Goal: Task Accomplishment & Management: Complete application form

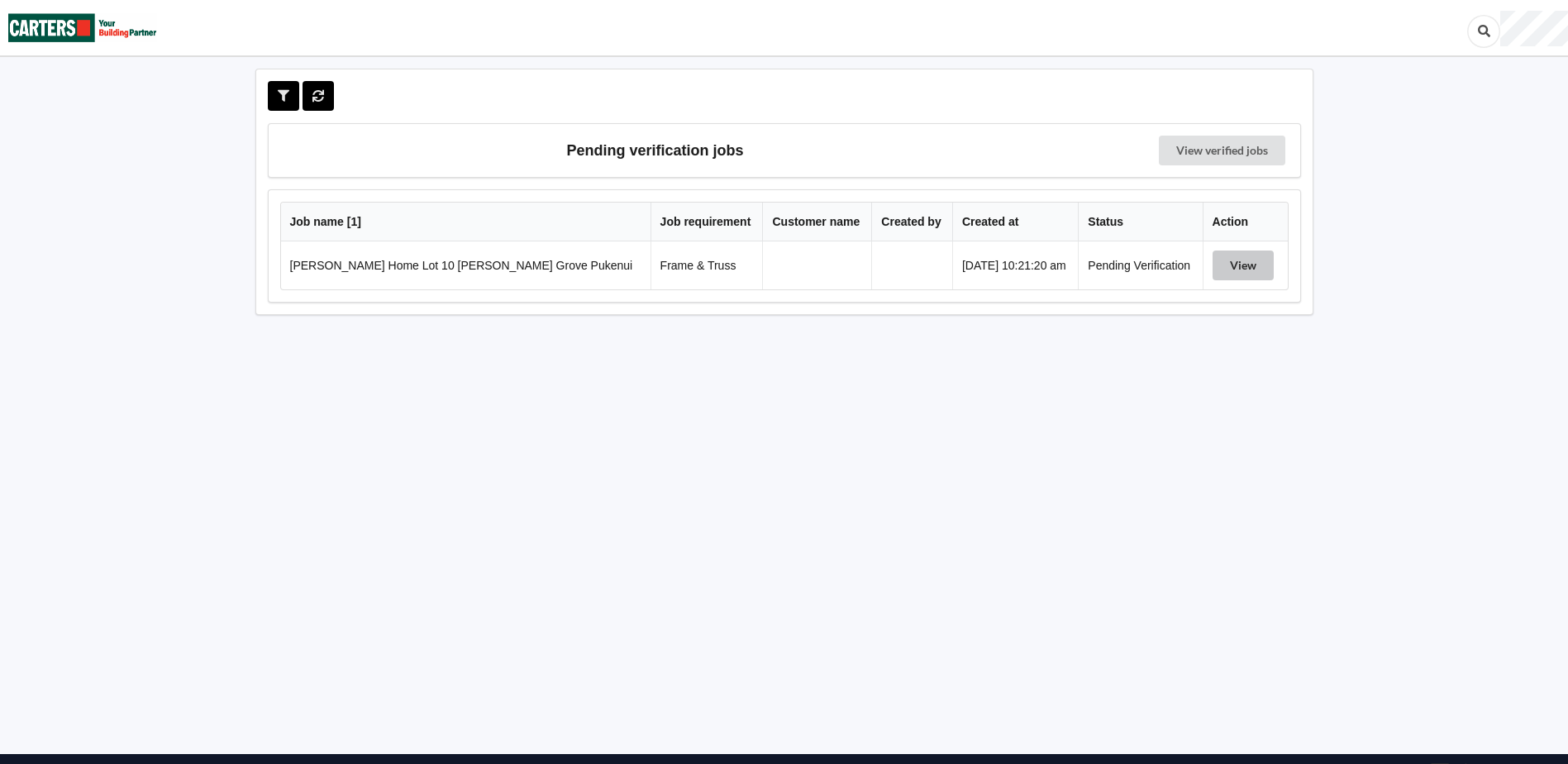
click at [1233, 264] on button "View" at bounding box center [1243, 265] width 61 height 30
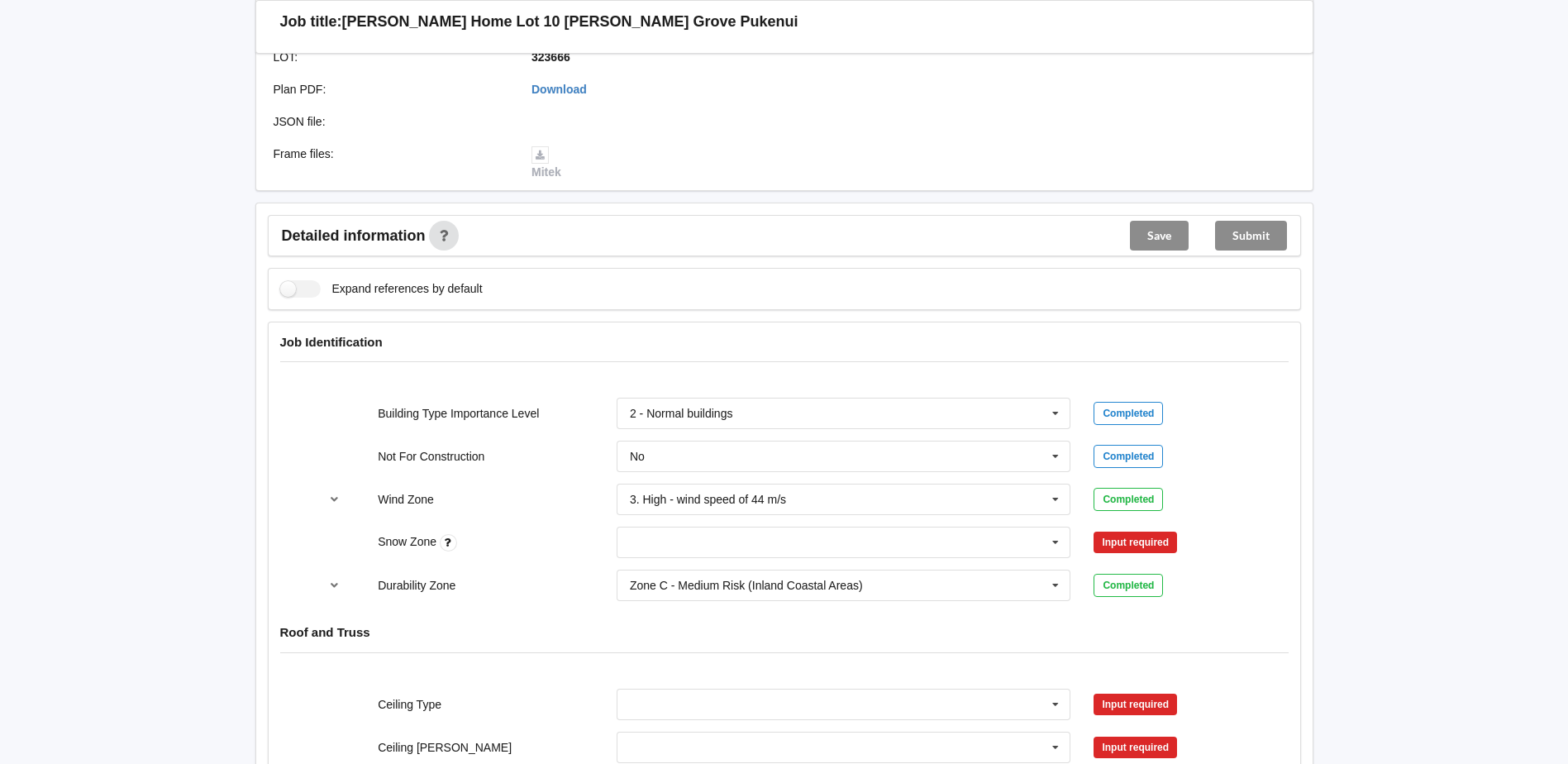
scroll to position [496, 0]
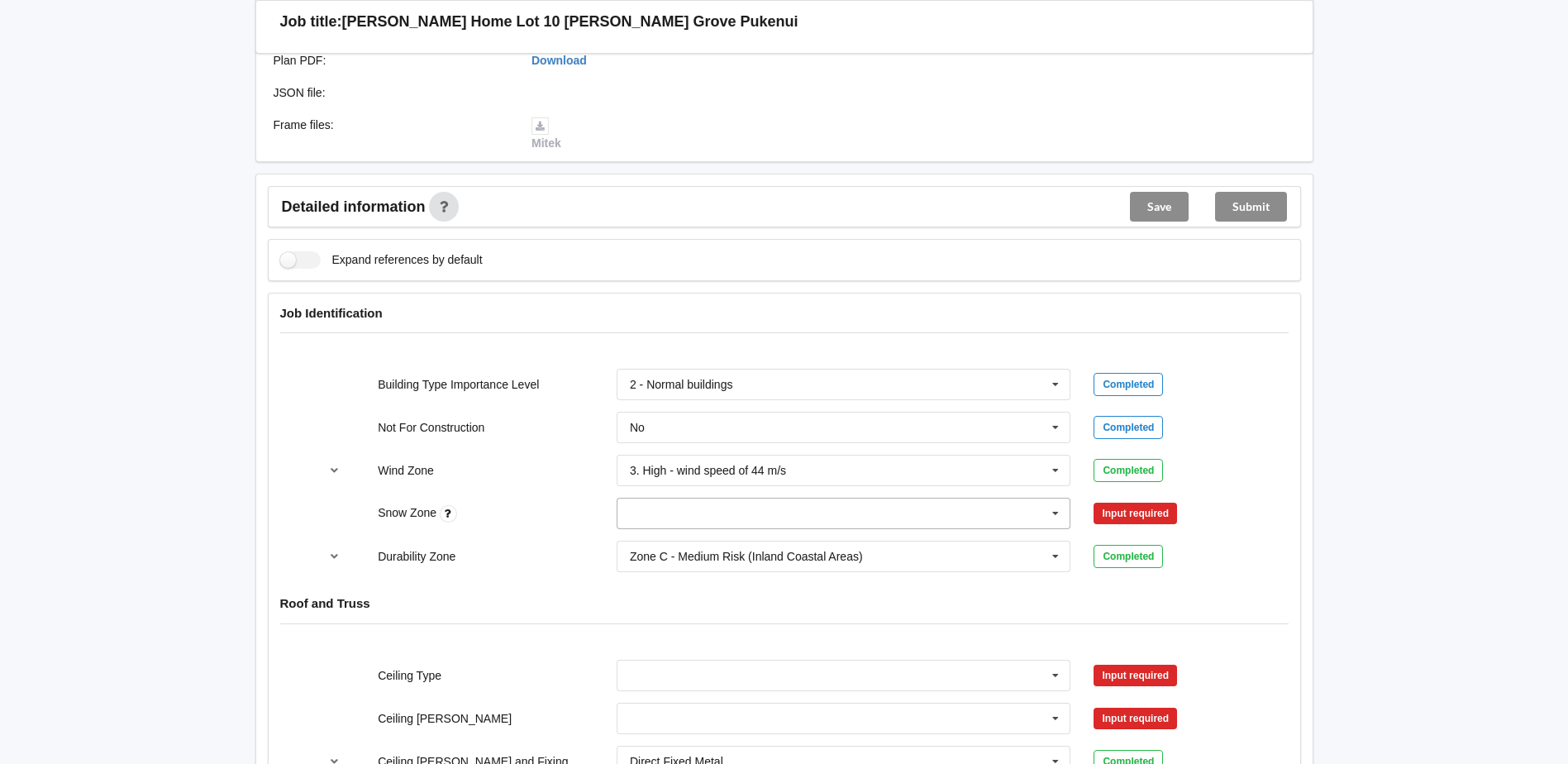
click at [1055, 511] on icon at bounding box center [1055, 514] width 25 height 31
click at [644, 549] on span "N0" at bounding box center [638, 544] width 14 height 14
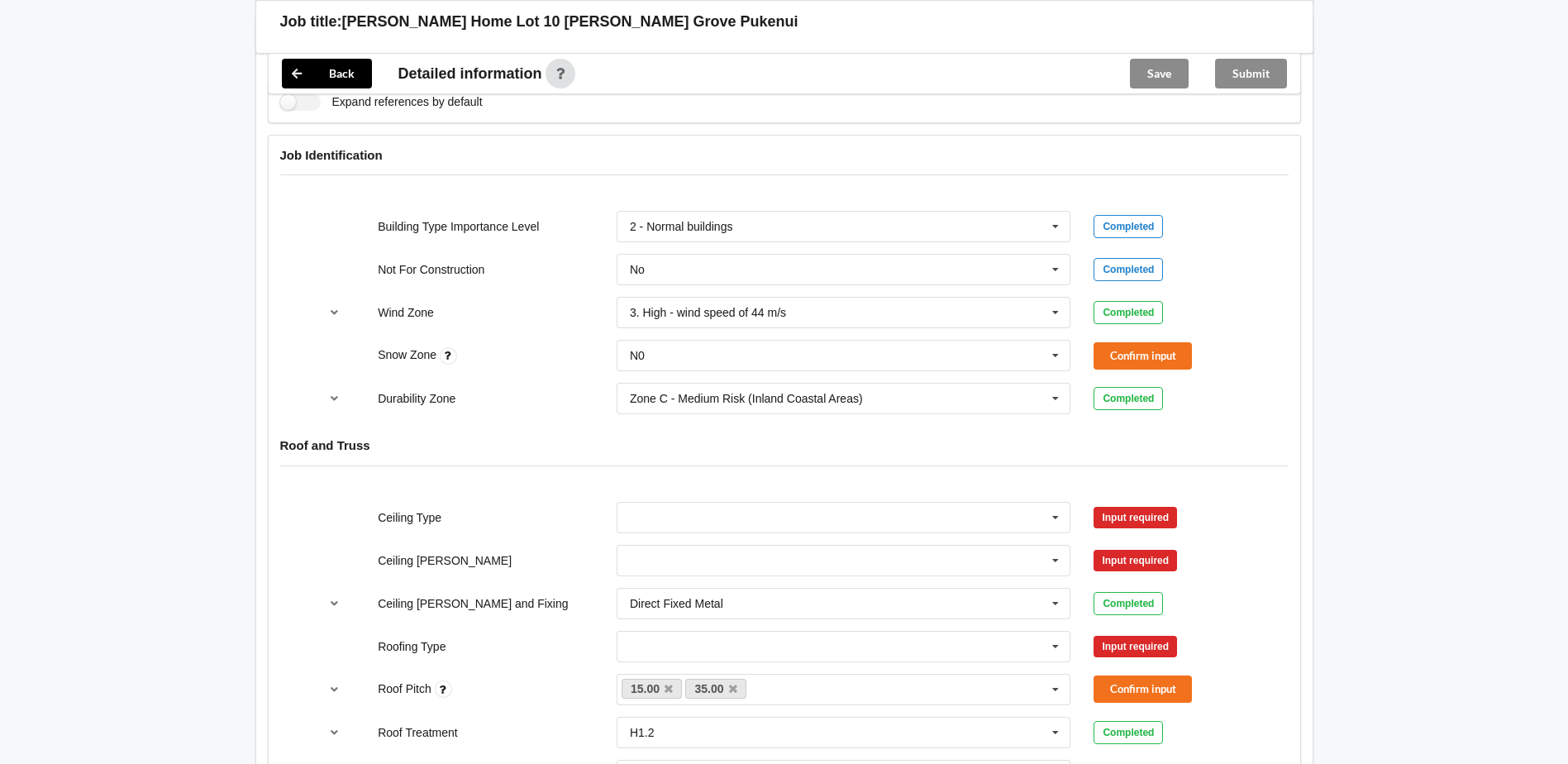
scroll to position [662, 0]
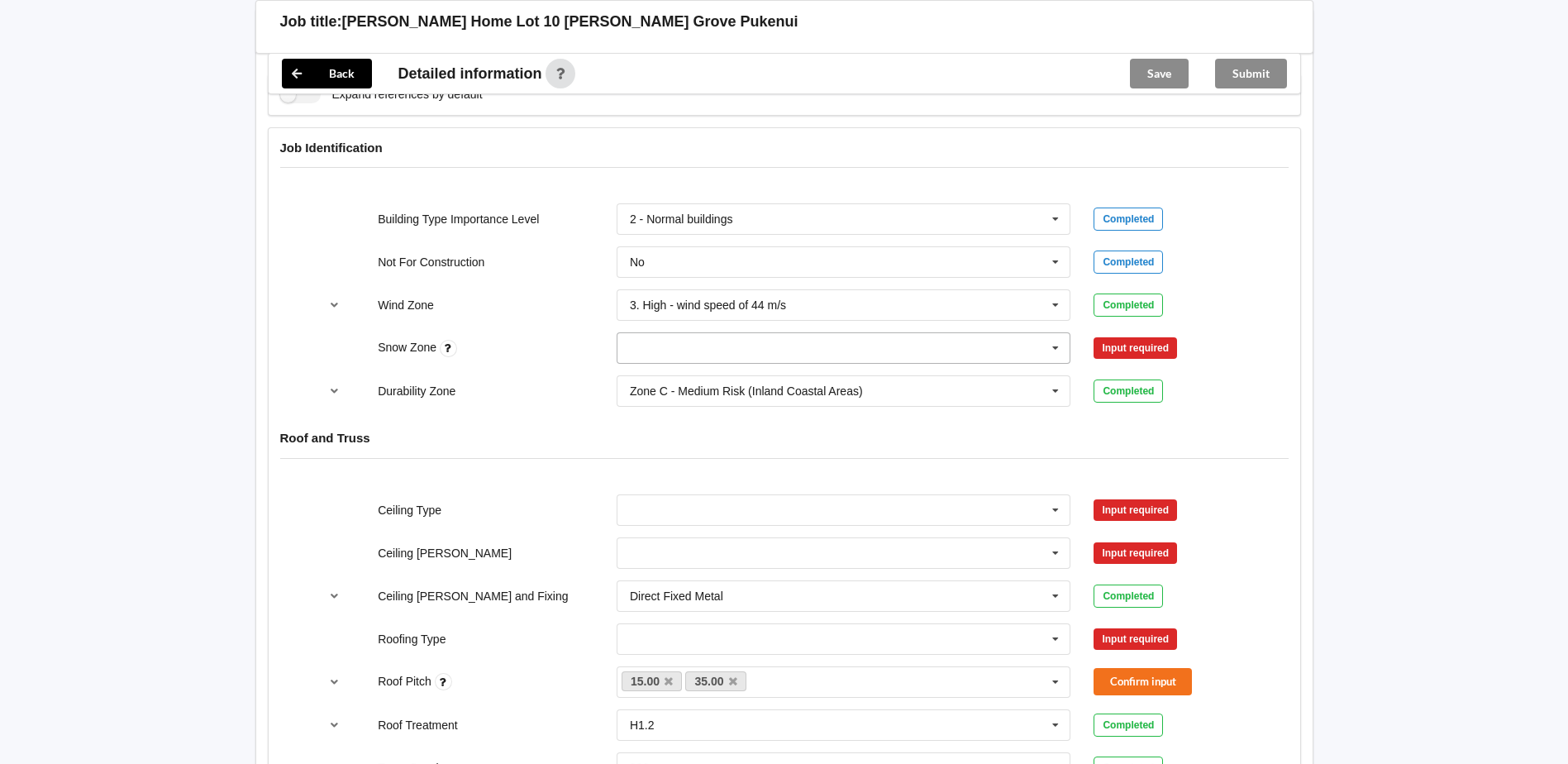
click at [1054, 350] on icon at bounding box center [1055, 348] width 25 height 31
click at [652, 349] on input "text" at bounding box center [844, 348] width 453 height 30
click at [633, 380] on span "N0" at bounding box center [638, 379] width 14 height 14
click at [535, 414] on div "Durability Zone Zone C - Medium Risk (Inland Coastal Areas) Zone B - Low Risk (…" at bounding box center [783, 391] width 954 height 55
click at [652, 506] on input "text" at bounding box center [844, 509] width 453 height 30
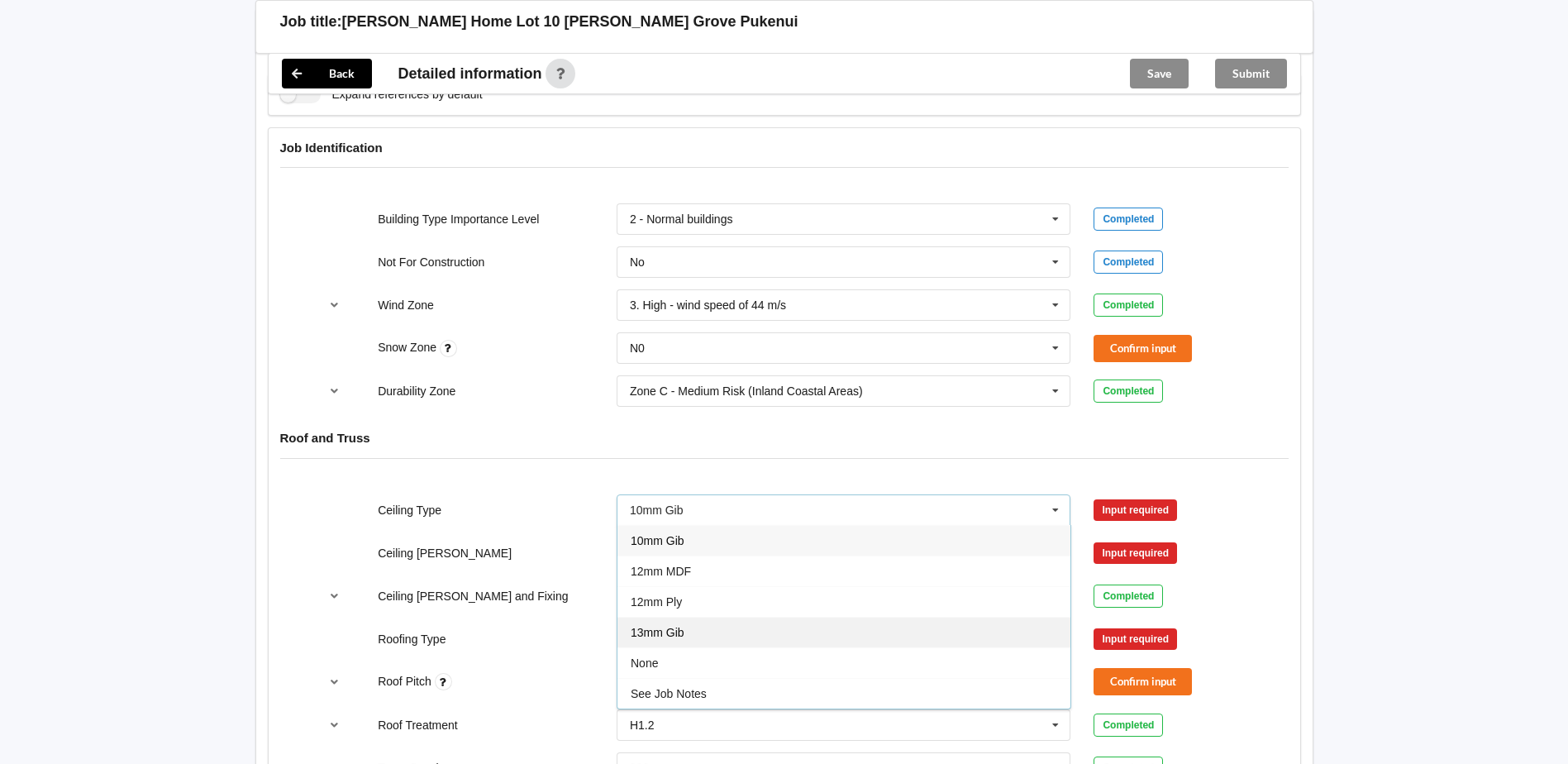
click at [683, 634] on span "13mm Gib" at bounding box center [657, 633] width 54 height 14
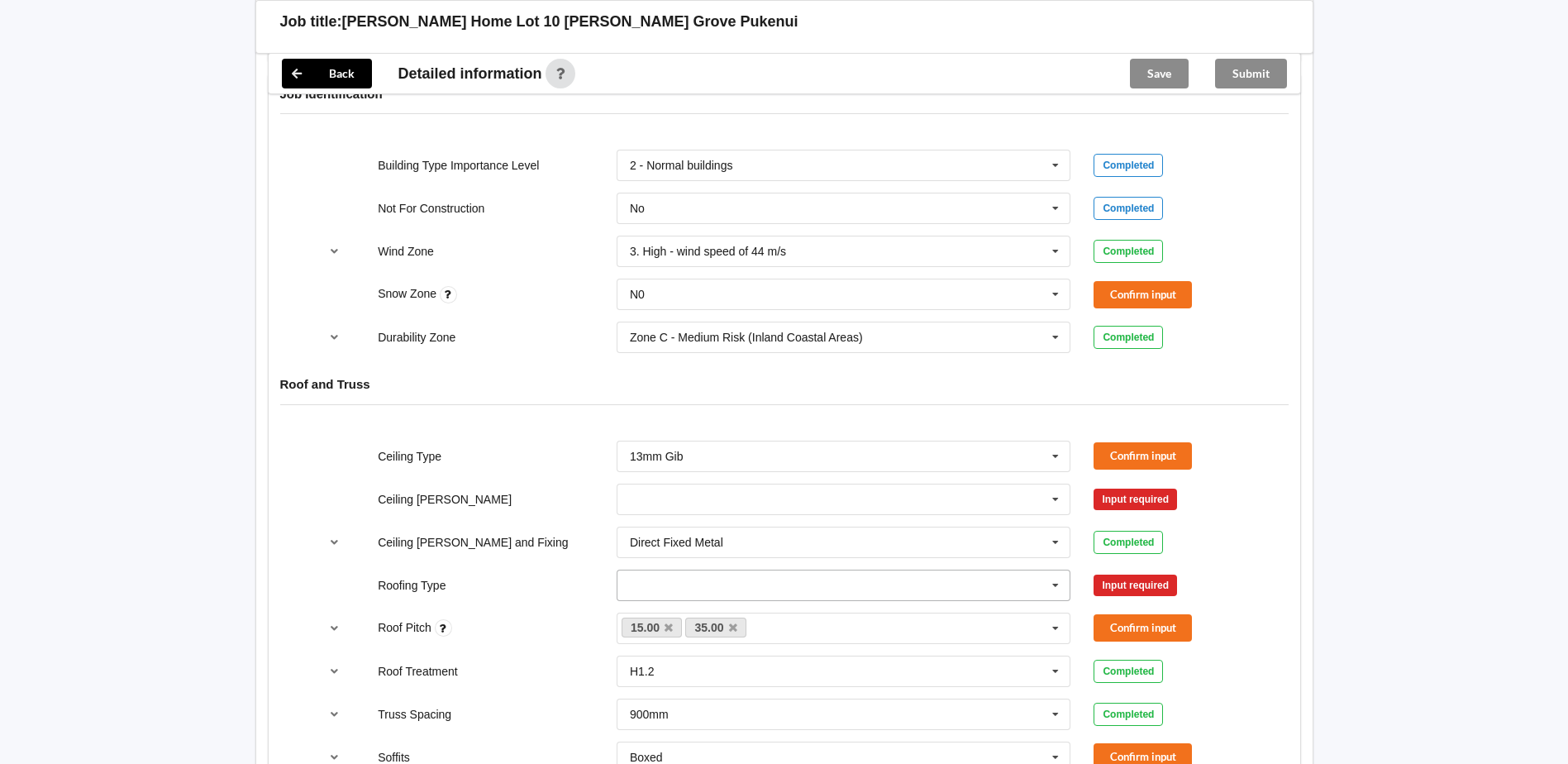
scroll to position [744, 0]
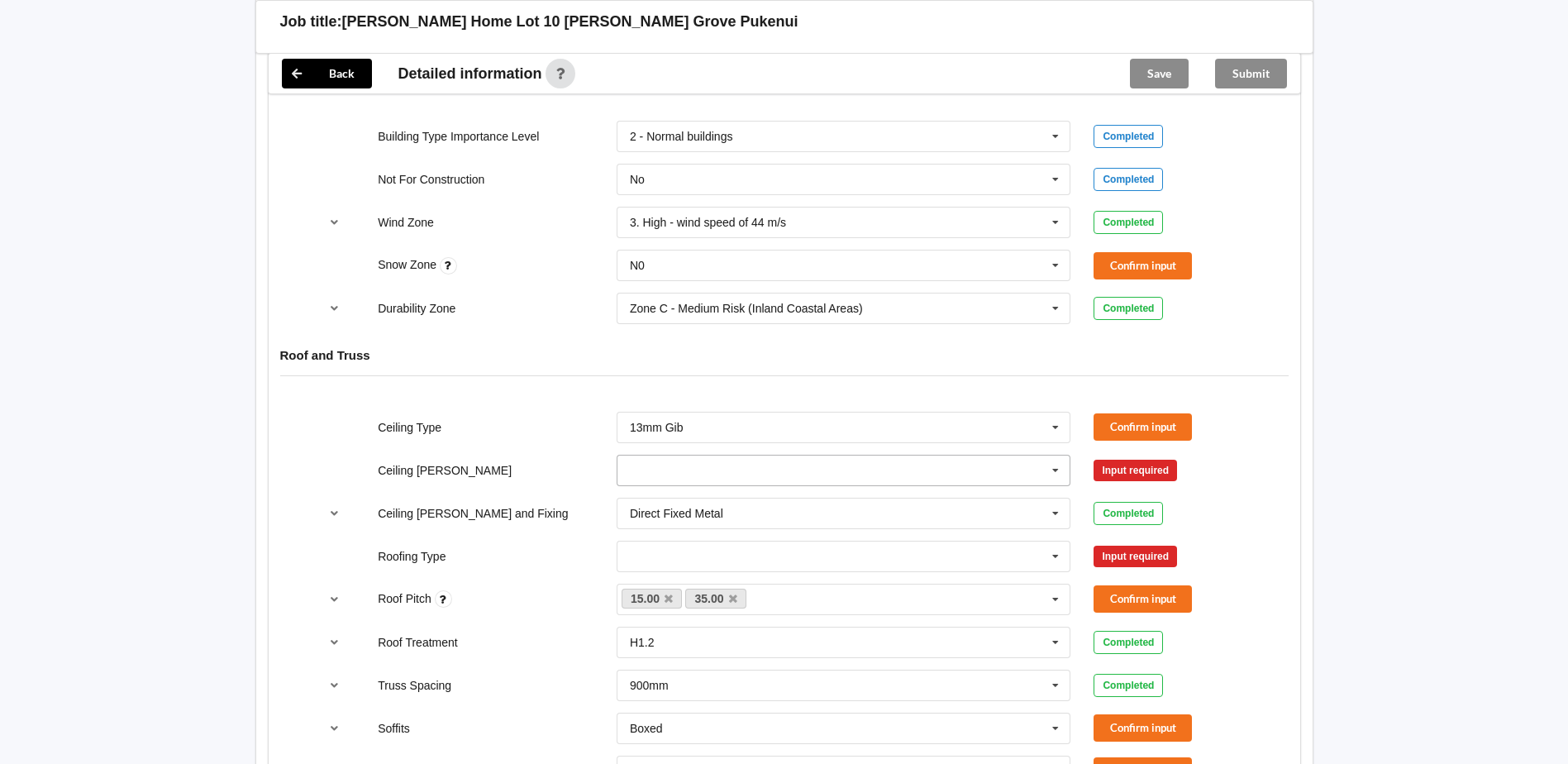
click at [1055, 468] on icon at bounding box center [1055, 471] width 25 height 31
click at [650, 561] on span "600mm" at bounding box center [650, 562] width 39 height 14
click at [1057, 555] on icon at bounding box center [1055, 557] width 25 height 31
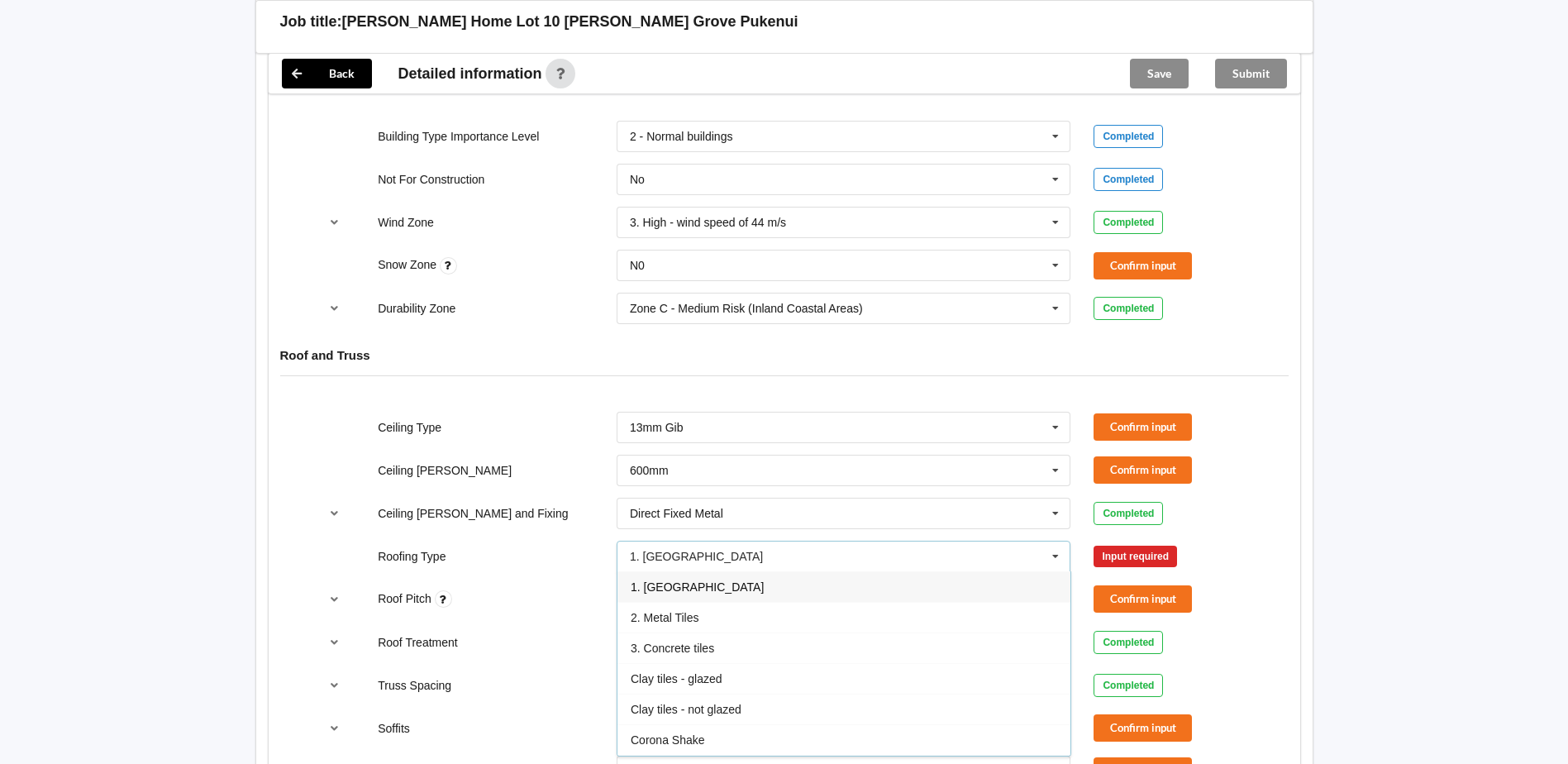
click at [654, 585] on span "1. [GEOGRAPHIC_DATA]" at bounding box center [697, 587] width 133 height 14
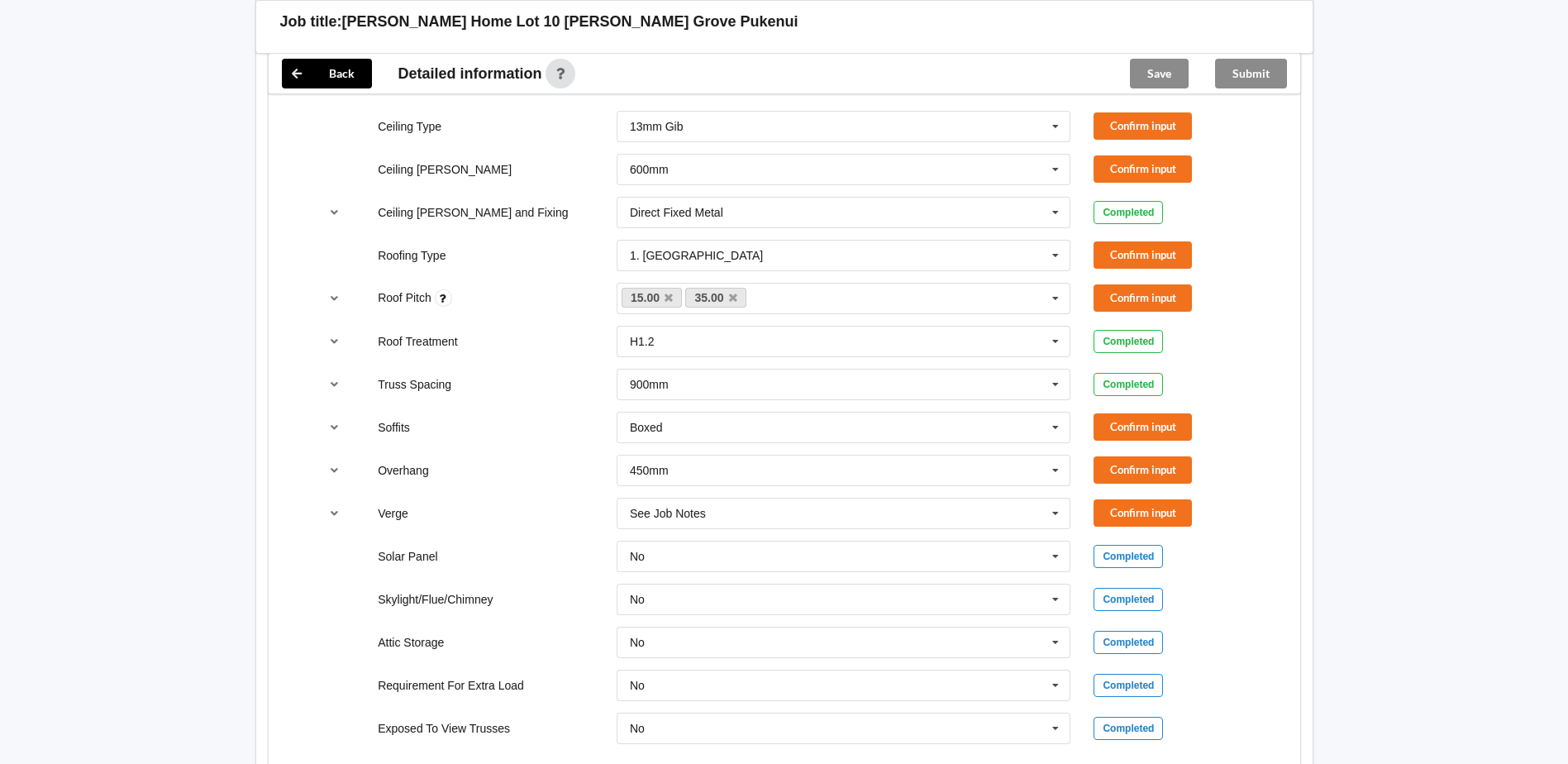
scroll to position [1075, 0]
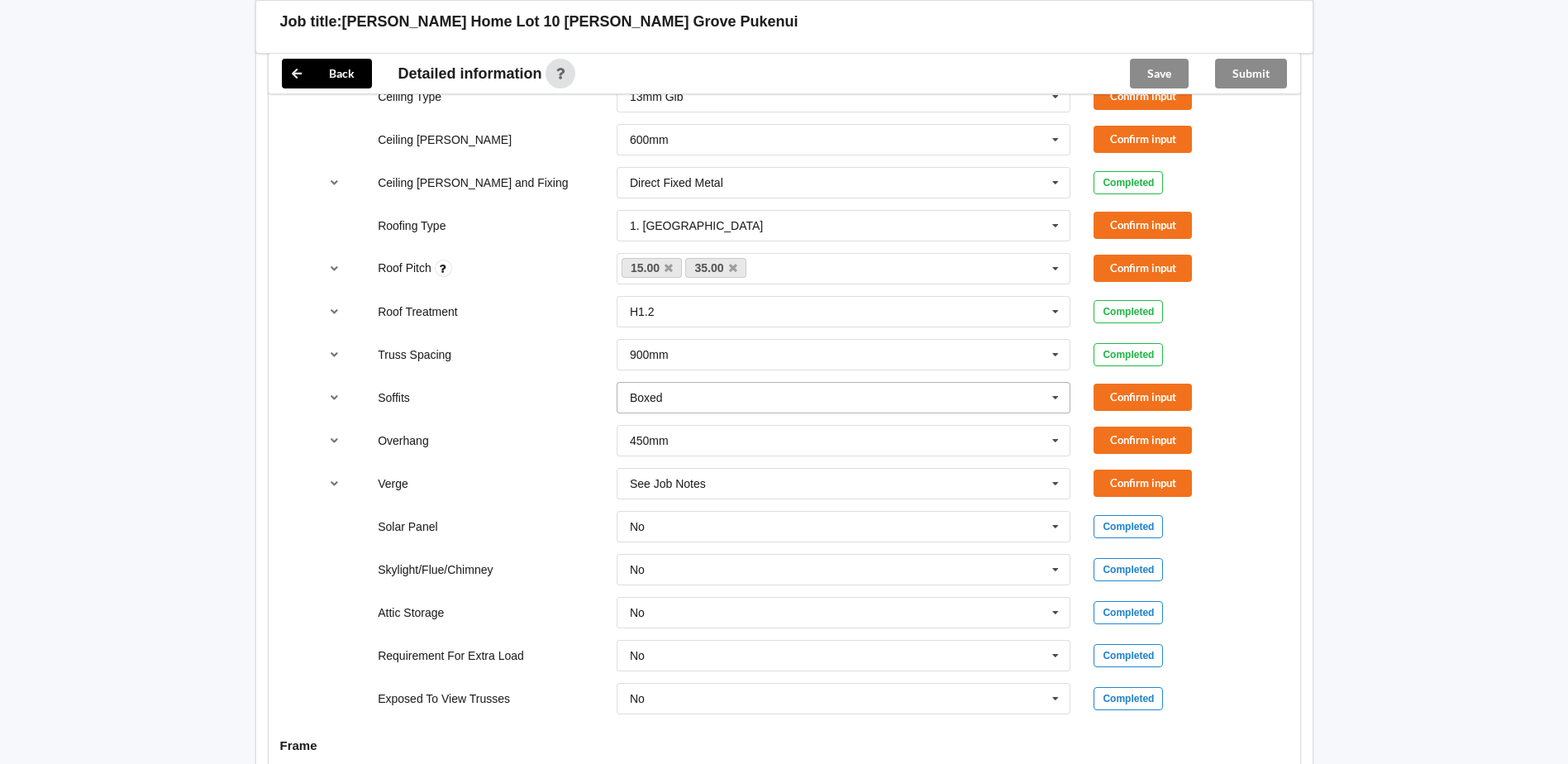
click at [1055, 395] on icon at bounding box center [1055, 398] width 25 height 31
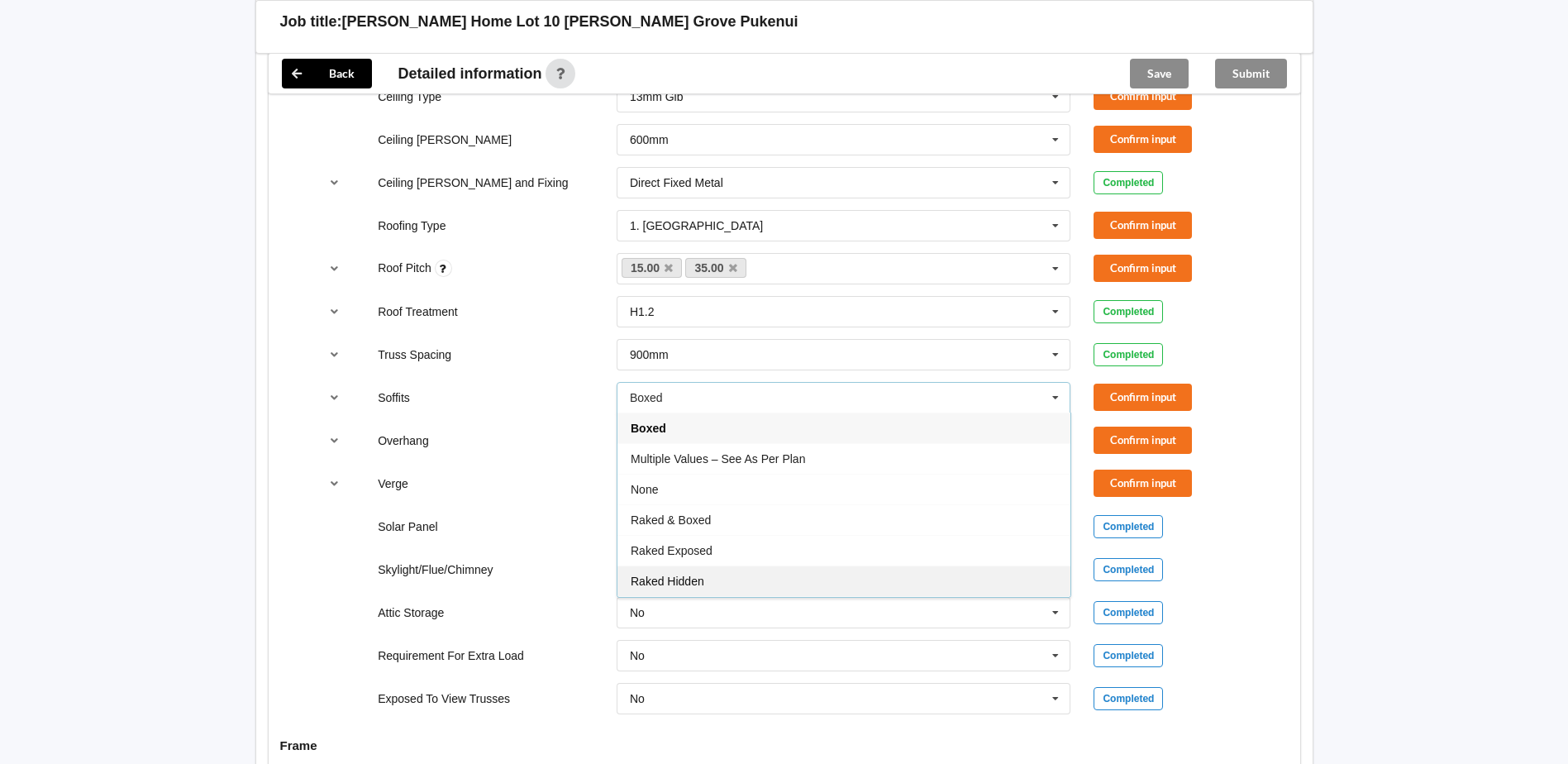
click at [698, 577] on span "Raked Hidden" at bounding box center [667, 582] width 73 height 14
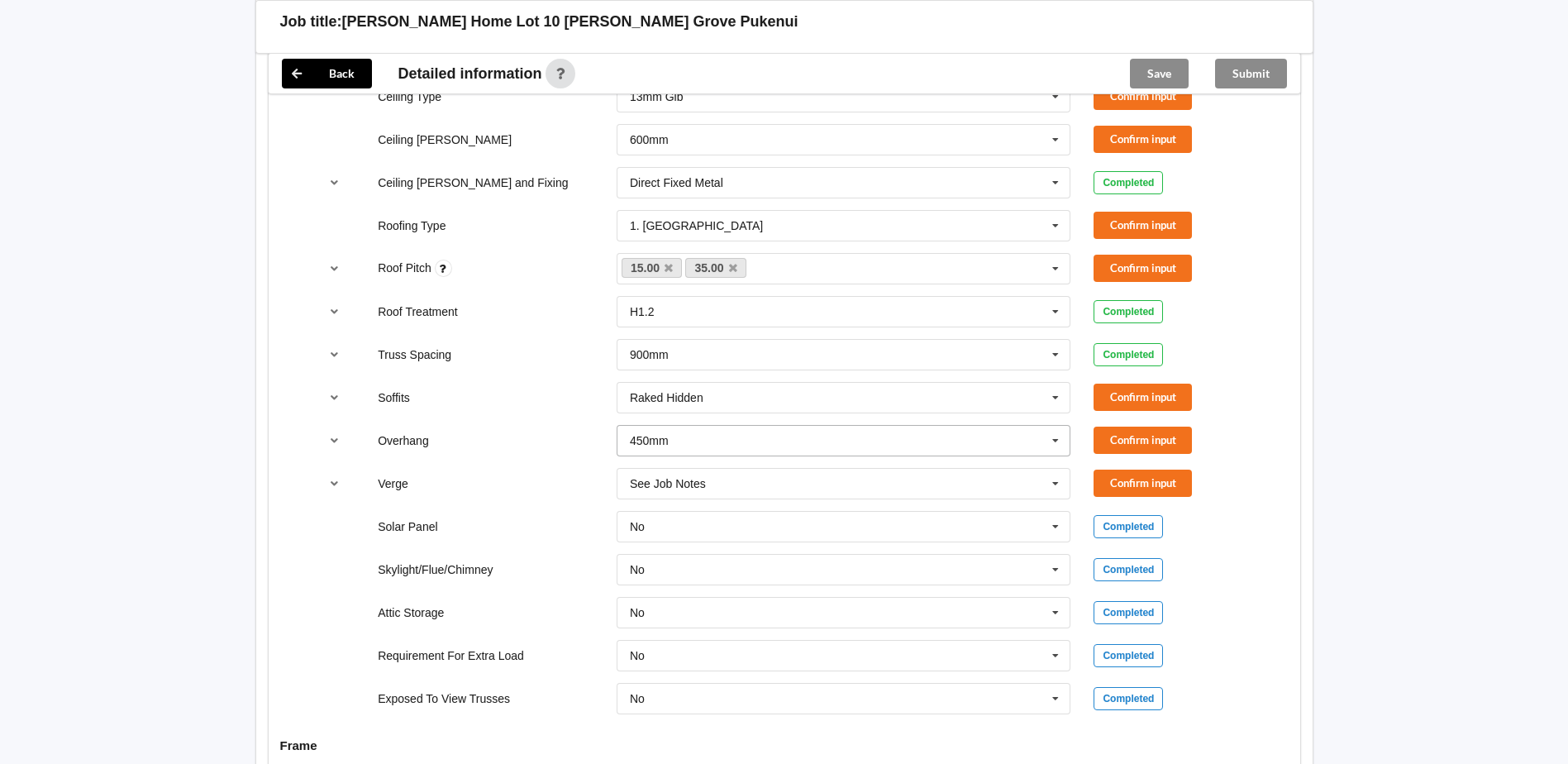
click at [1059, 439] on icon at bounding box center [1055, 441] width 25 height 31
click at [647, 526] on span "600mm" at bounding box center [650, 532] width 39 height 14
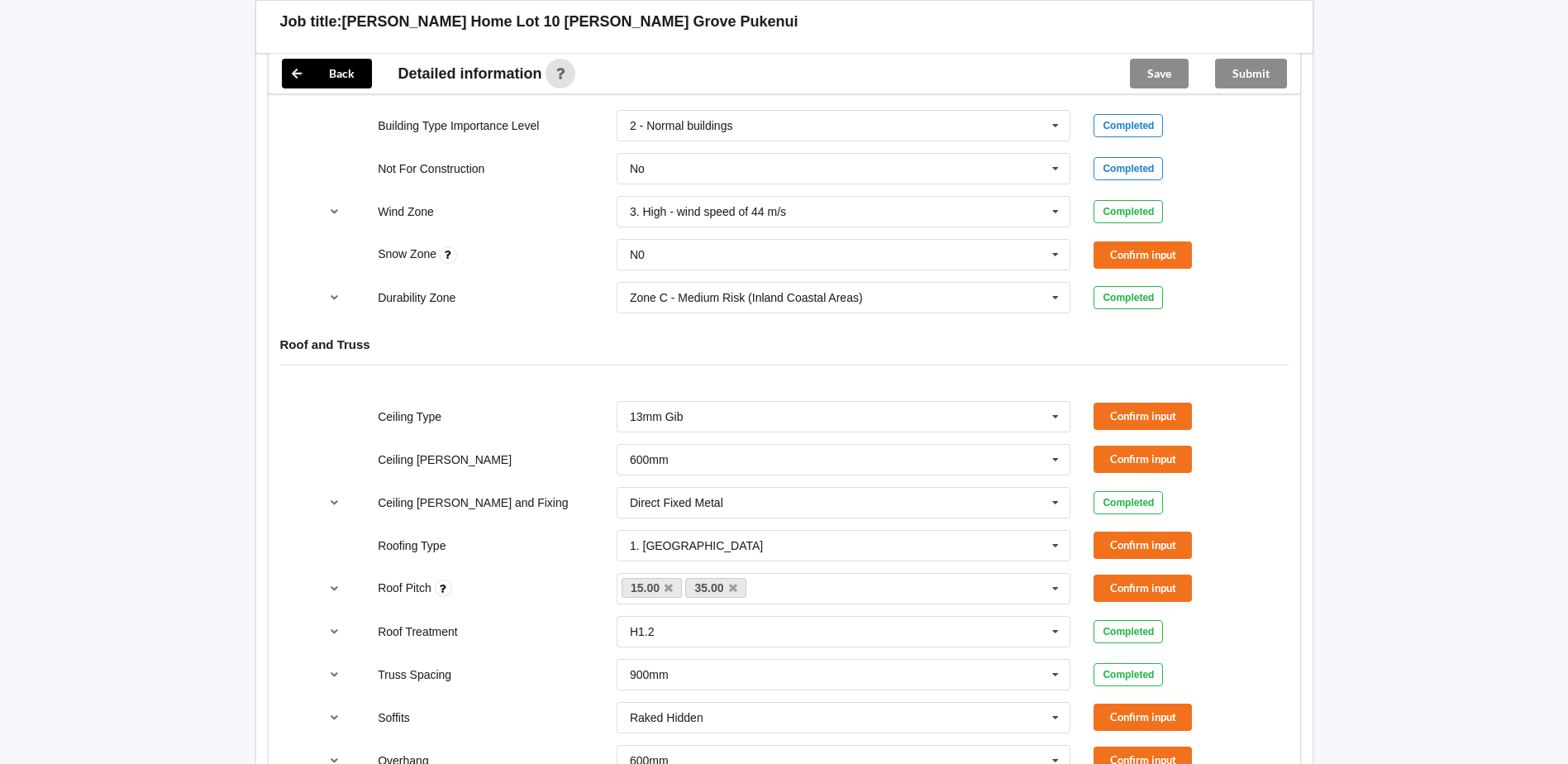
scroll to position [744, 0]
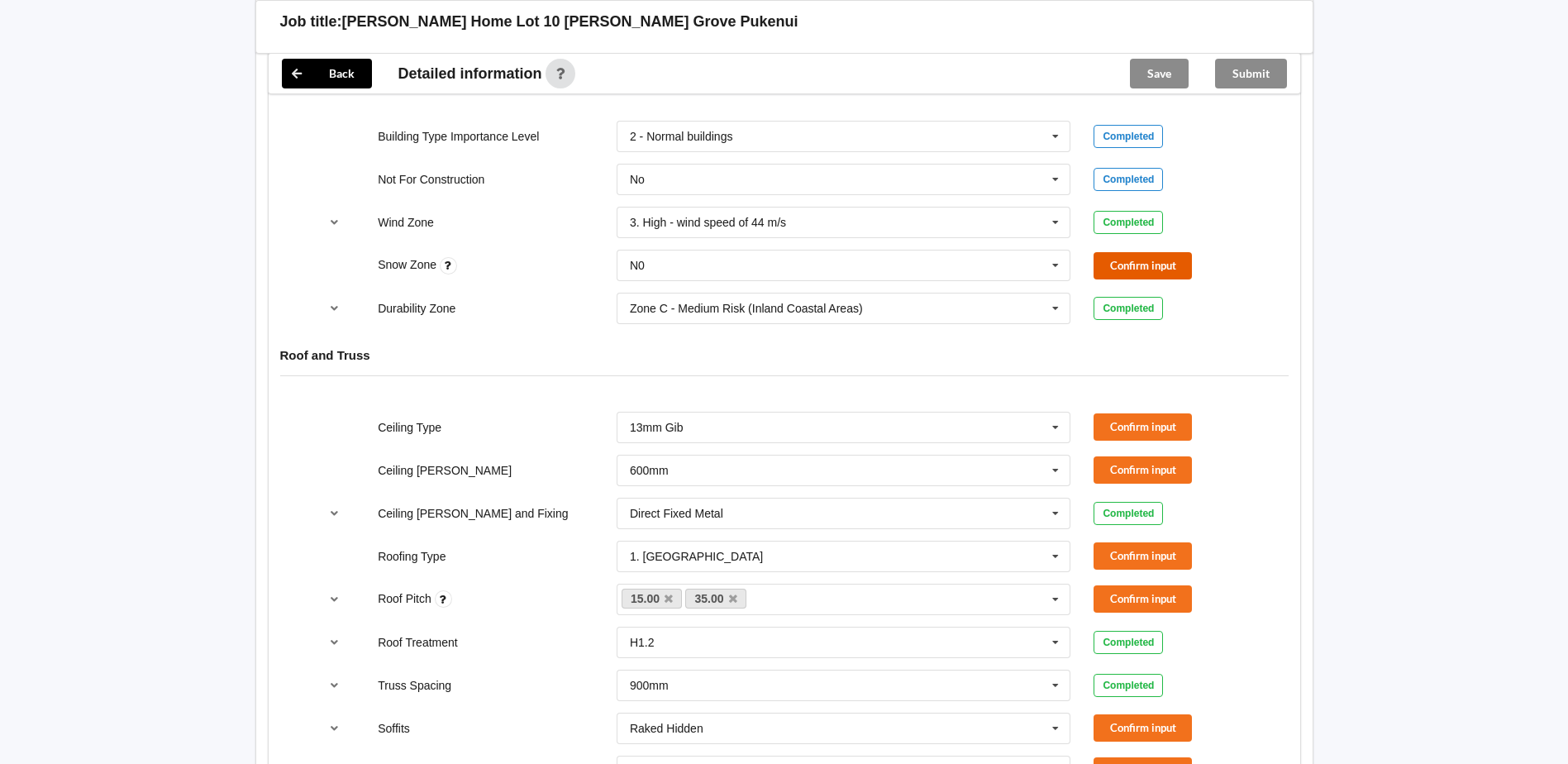
click at [1130, 266] on button "Confirm input" at bounding box center [1142, 266] width 99 height 27
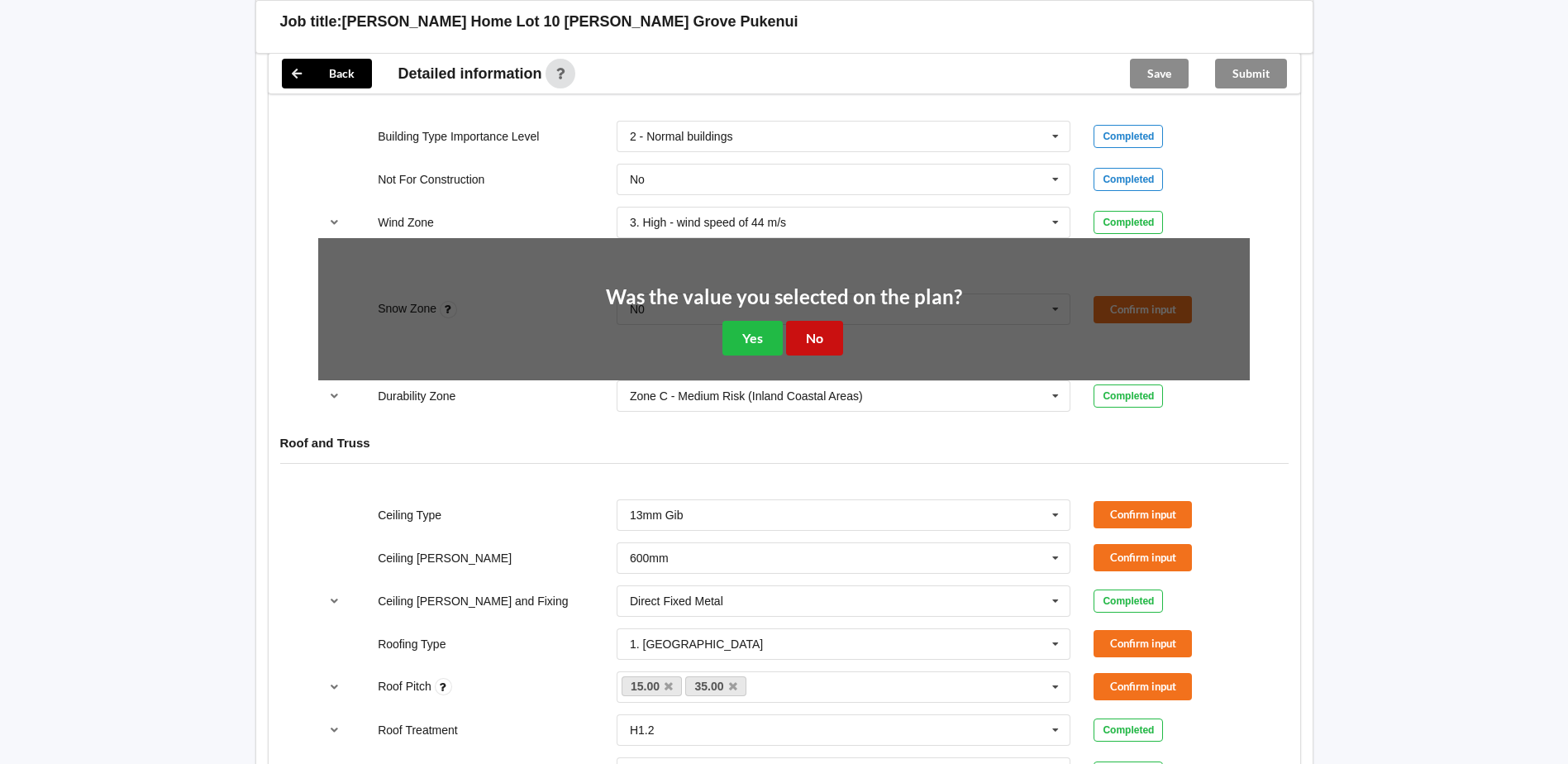
click at [818, 340] on button "No" at bounding box center [814, 338] width 57 height 34
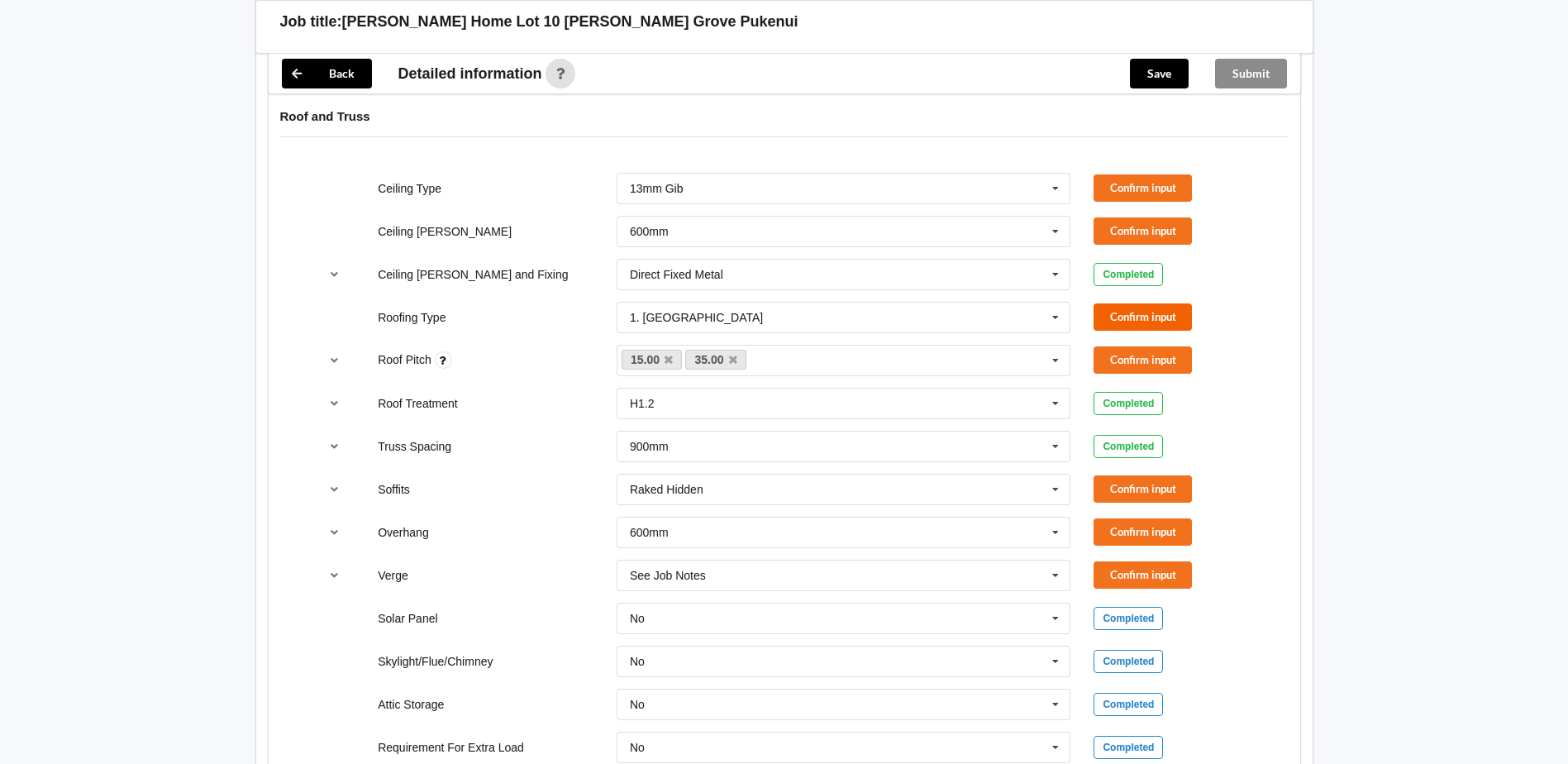
scroll to position [992, 0]
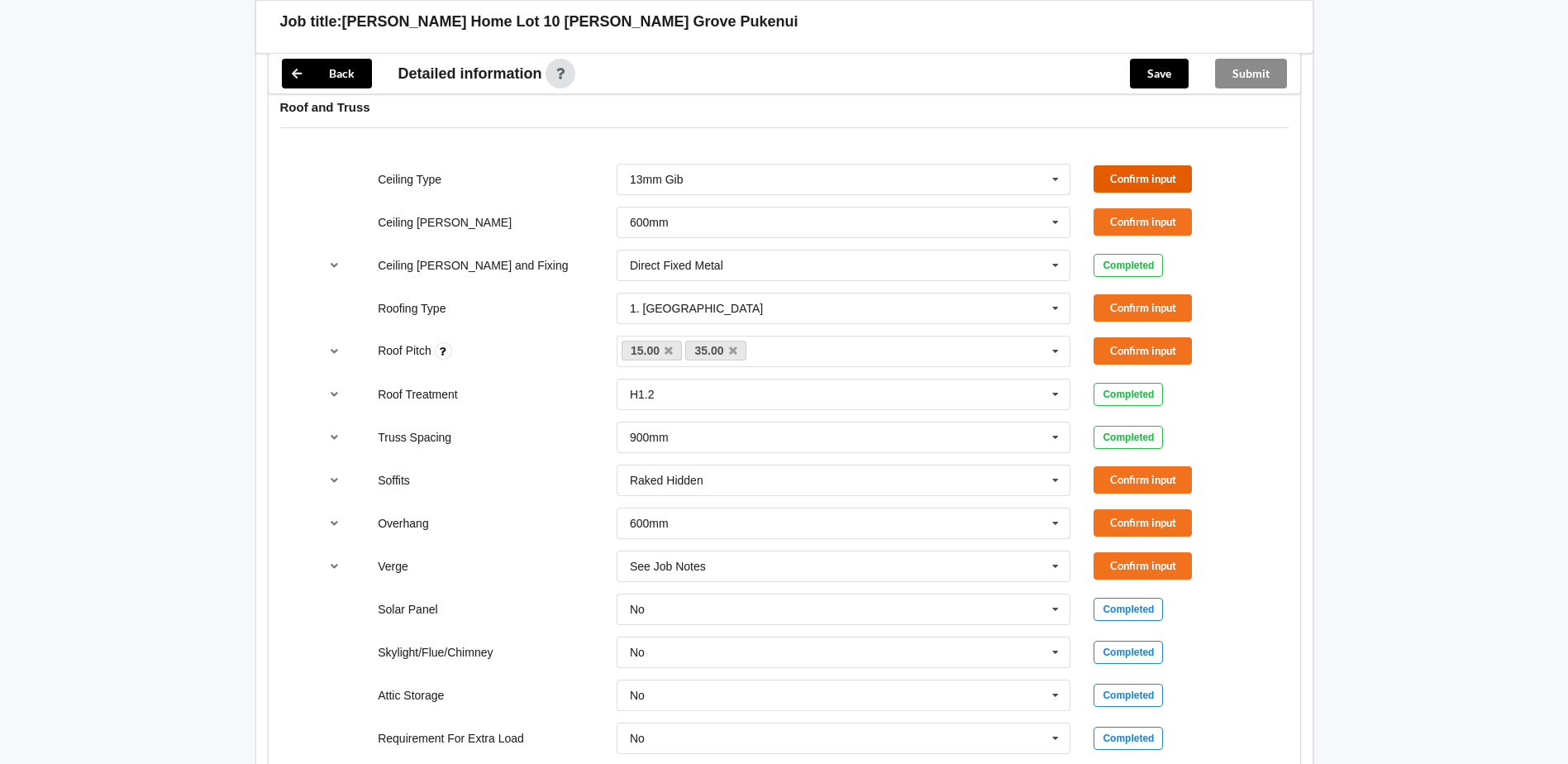
click at [1129, 178] on button "Confirm input" at bounding box center [1142, 179] width 99 height 27
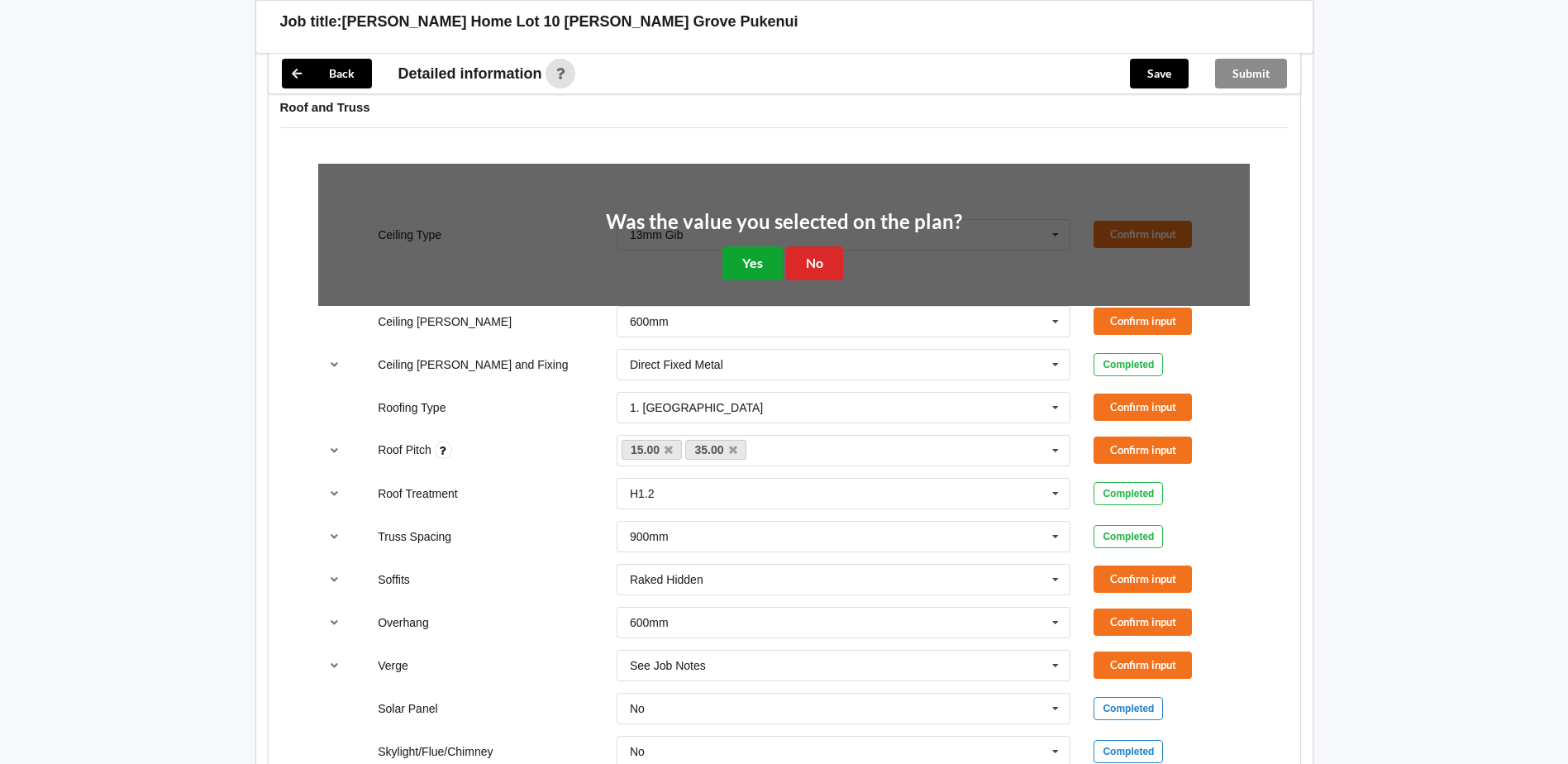
click at [742, 259] on button "Yes" at bounding box center [752, 263] width 60 height 34
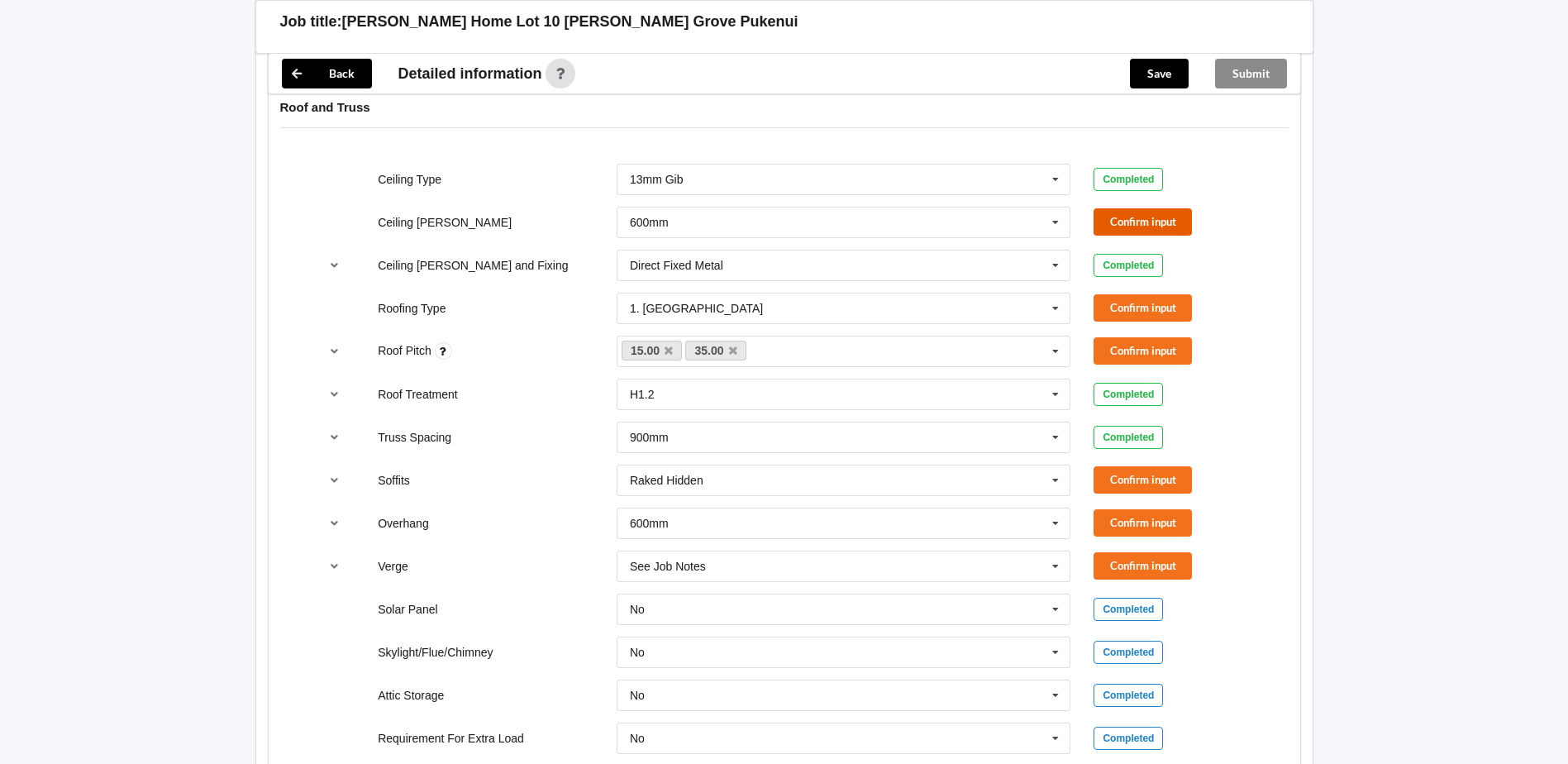
click at [1141, 218] on button "Confirm input" at bounding box center [1142, 222] width 99 height 27
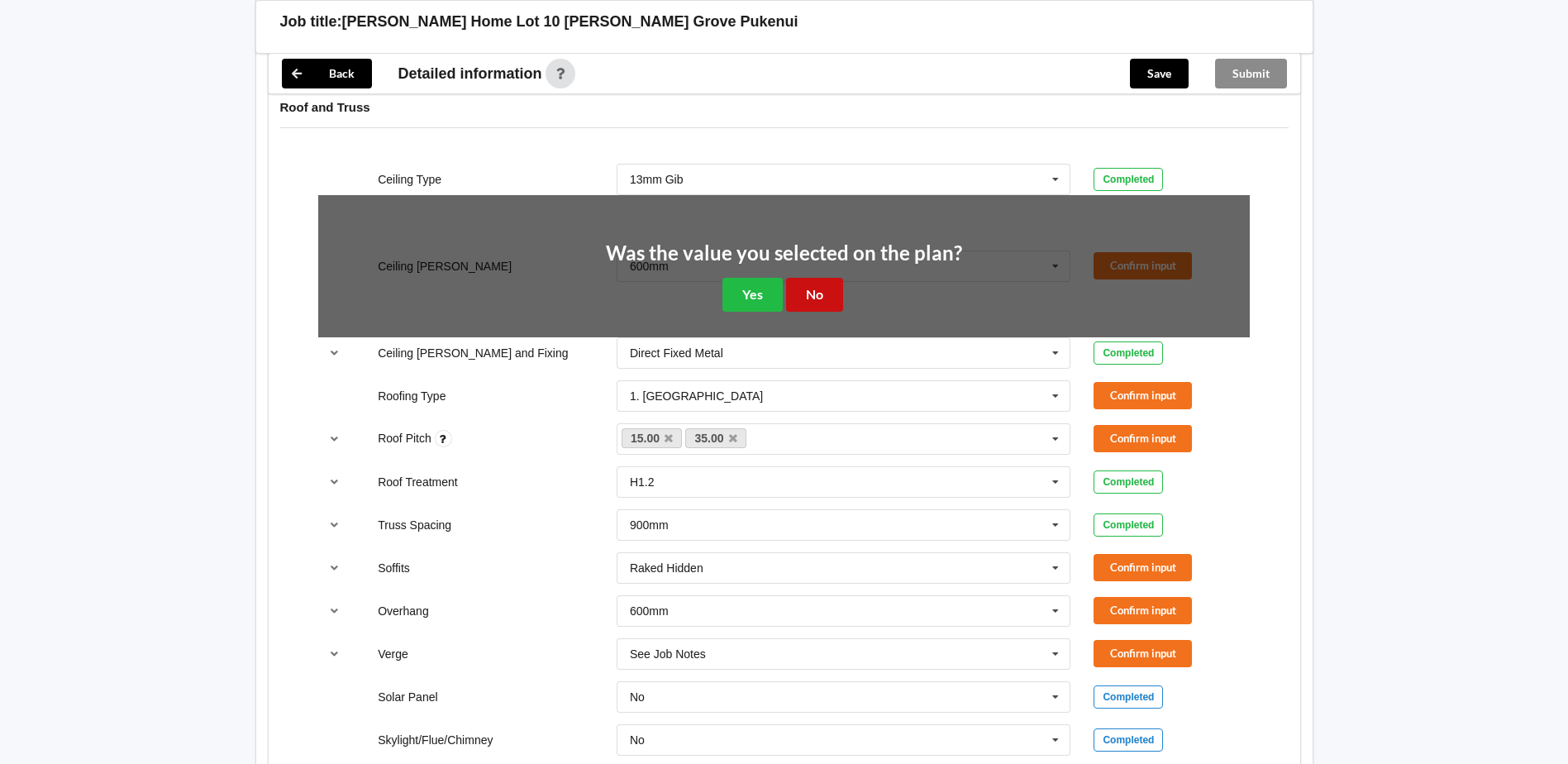
click at [802, 299] on button "No" at bounding box center [814, 295] width 57 height 34
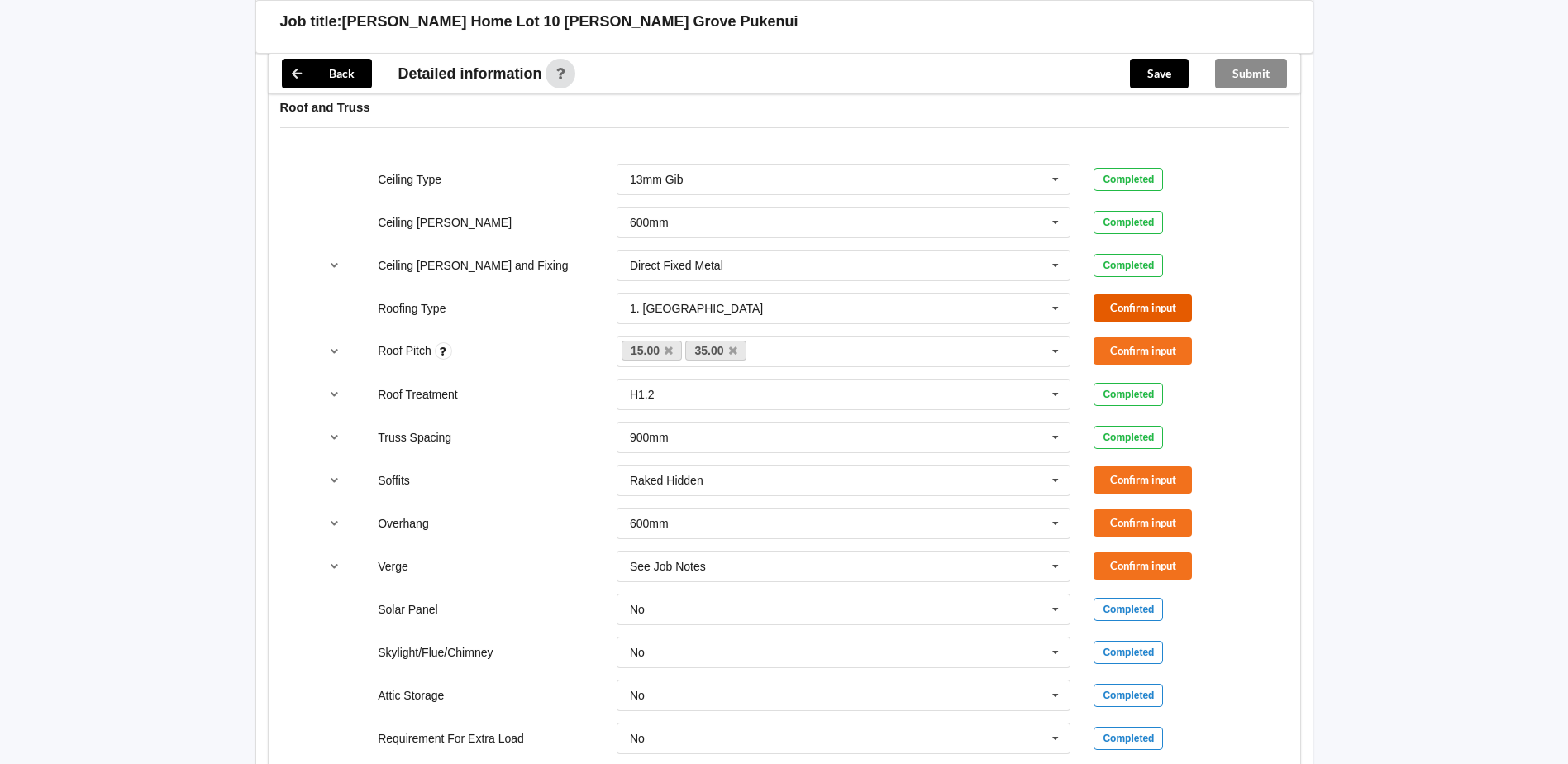
click at [1147, 307] on button "Confirm input" at bounding box center [1142, 308] width 99 height 27
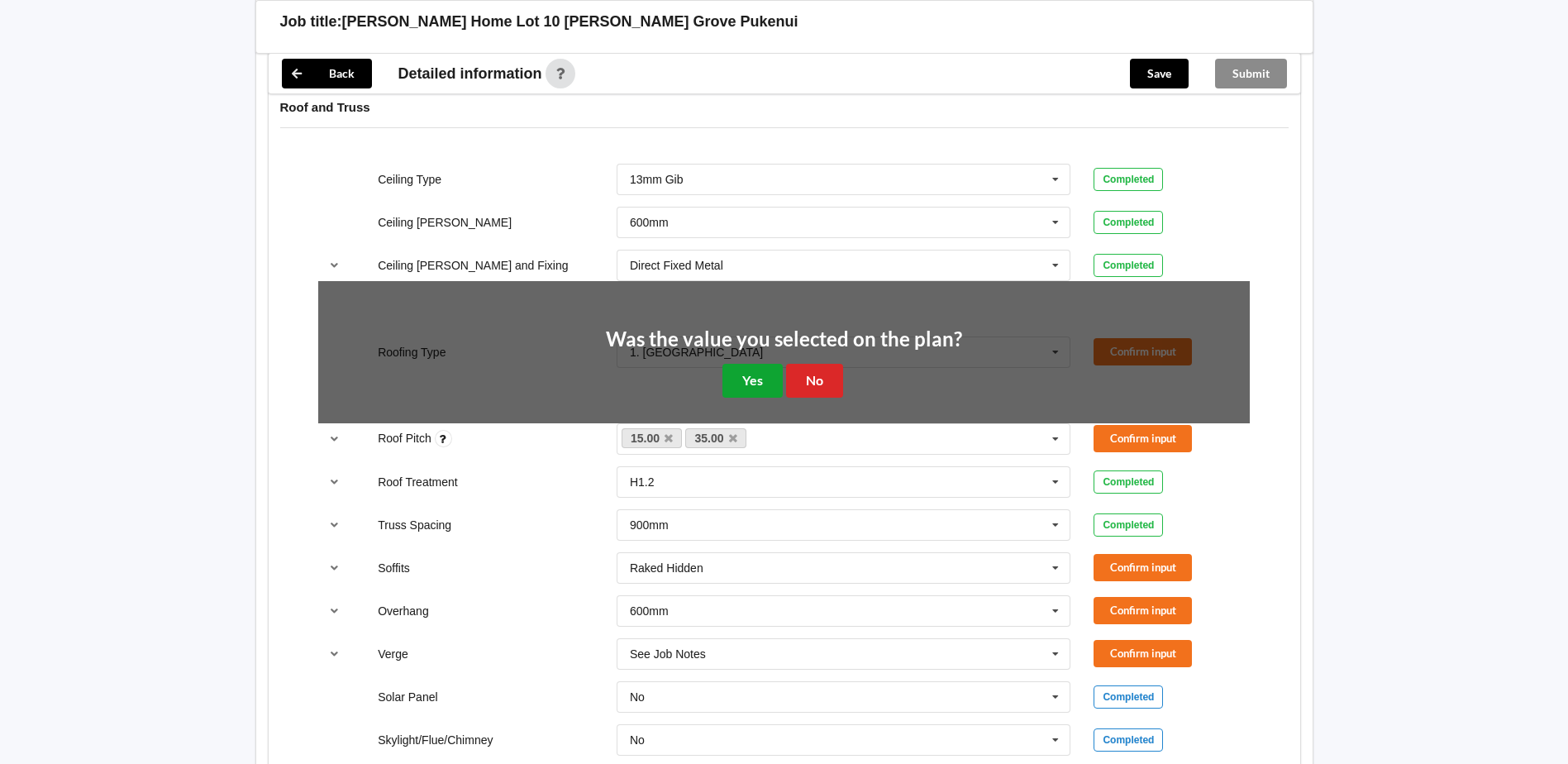
click at [761, 382] on button "Yes" at bounding box center [752, 381] width 60 height 34
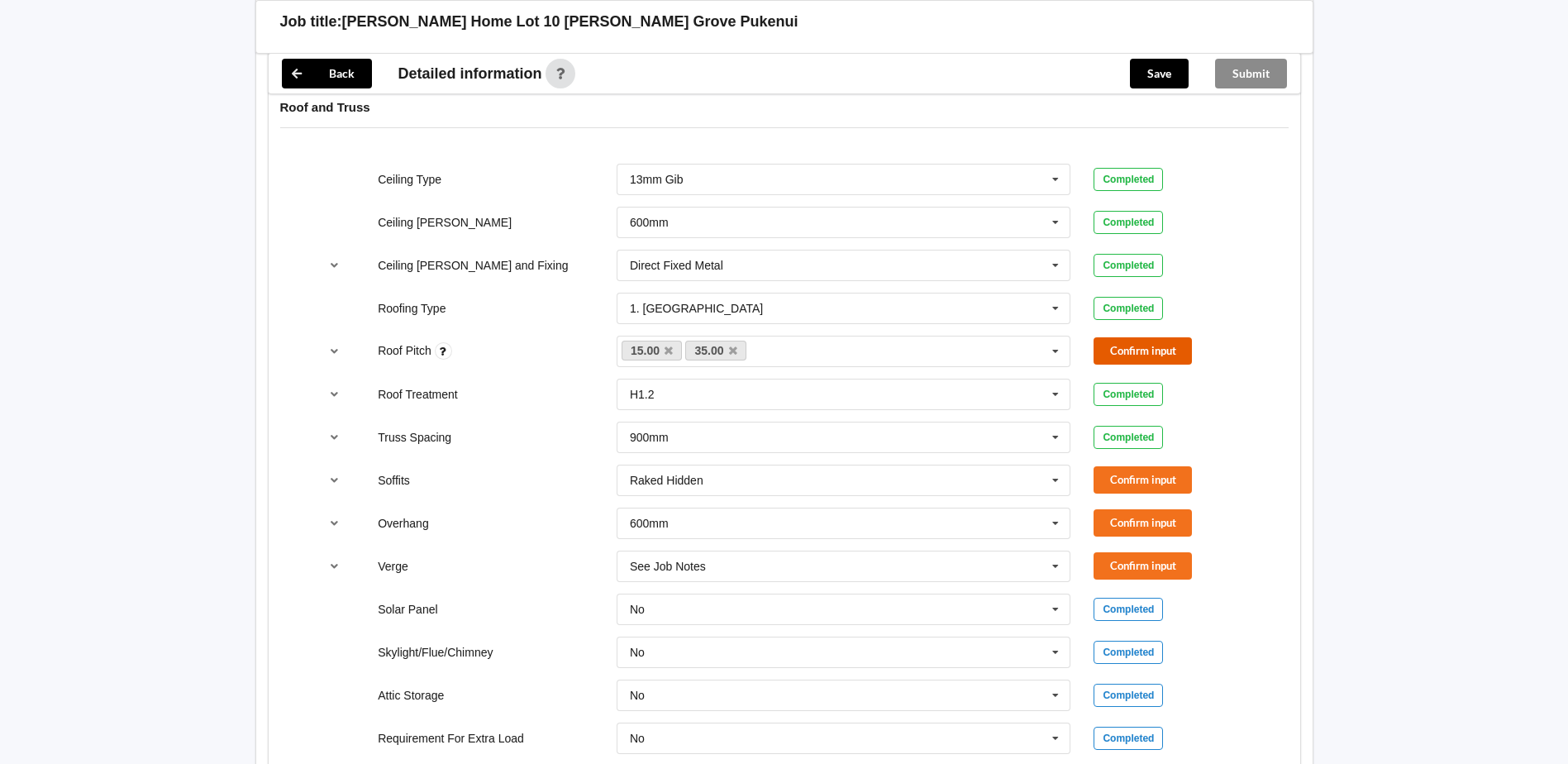
click at [1120, 351] on button "Confirm input" at bounding box center [1142, 351] width 99 height 27
click at [1174, 477] on button "Confirm input" at bounding box center [1142, 480] width 99 height 27
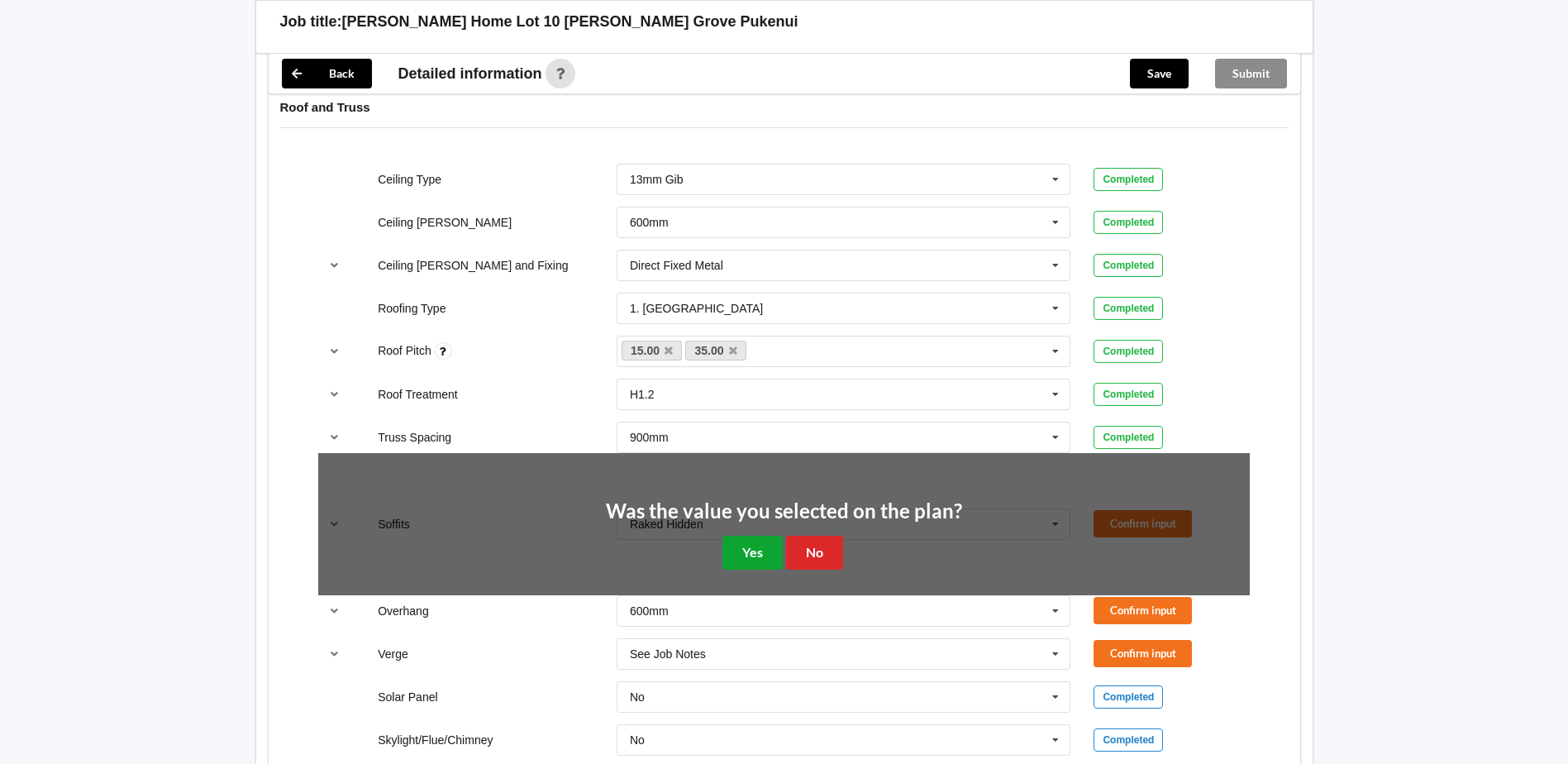
click at [760, 547] on button "Yes" at bounding box center [752, 553] width 60 height 34
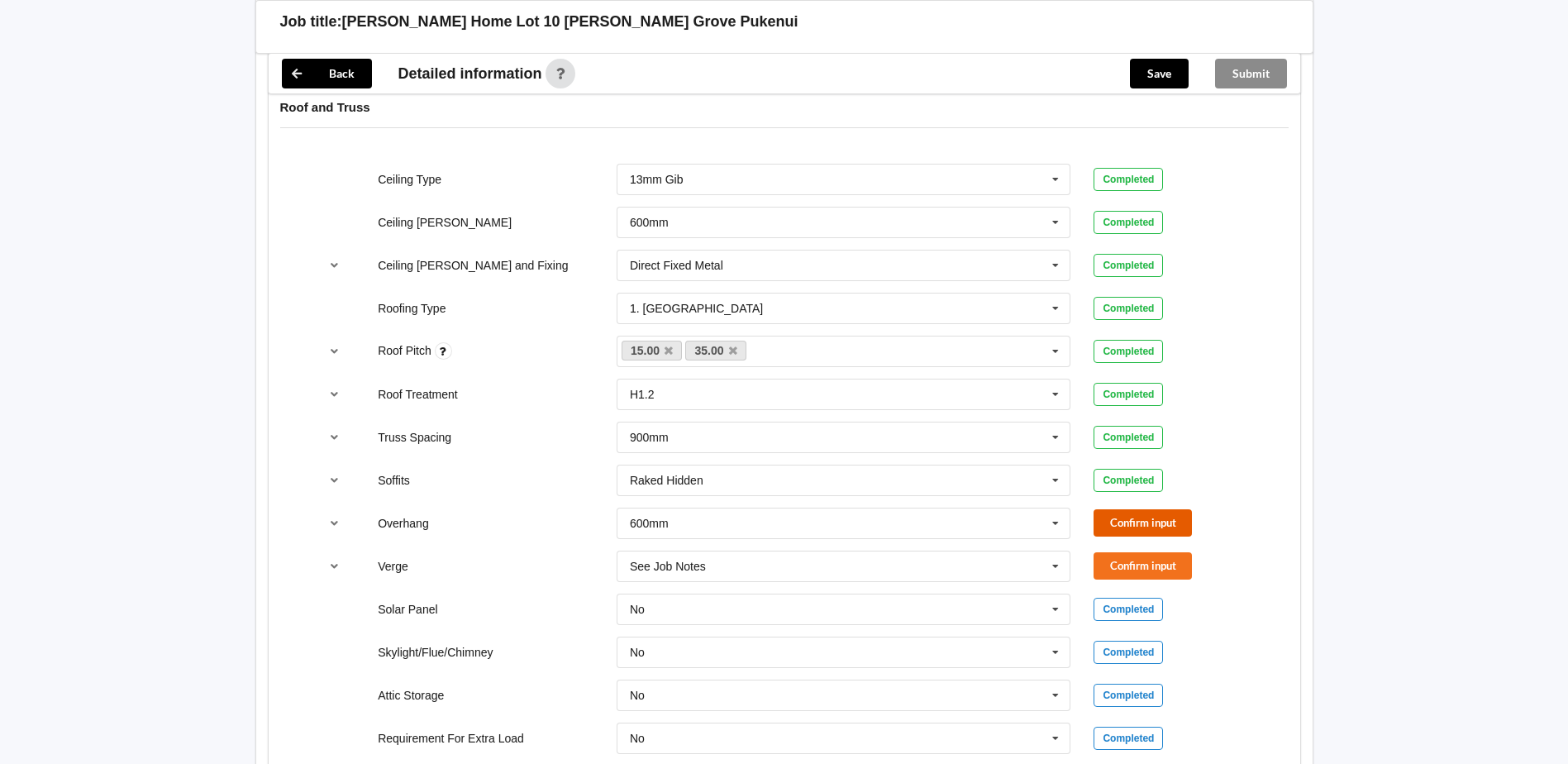
click at [1163, 517] on button "Confirm input" at bounding box center [1142, 523] width 99 height 27
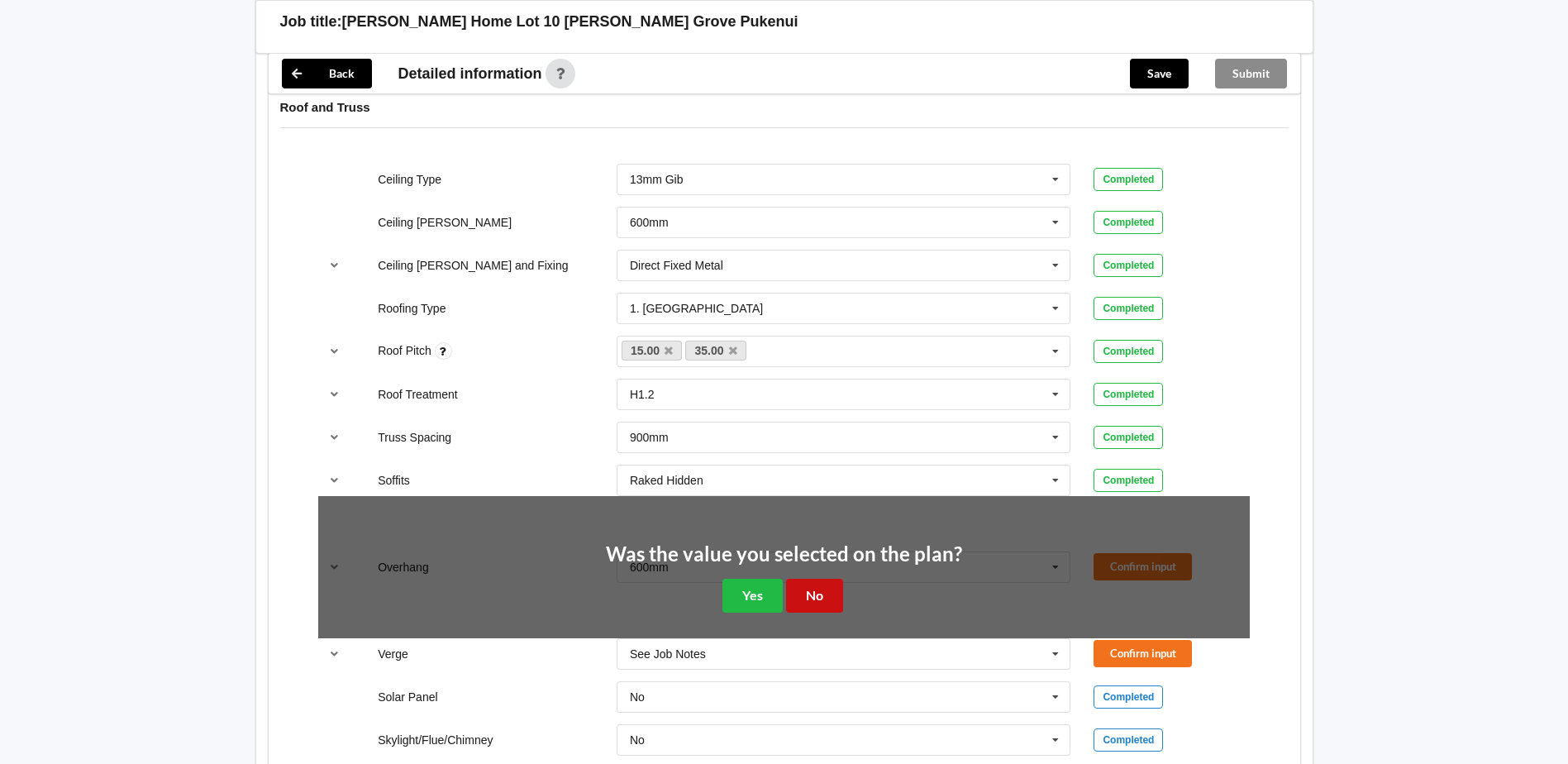
click at [808, 591] on button "No" at bounding box center [814, 596] width 57 height 34
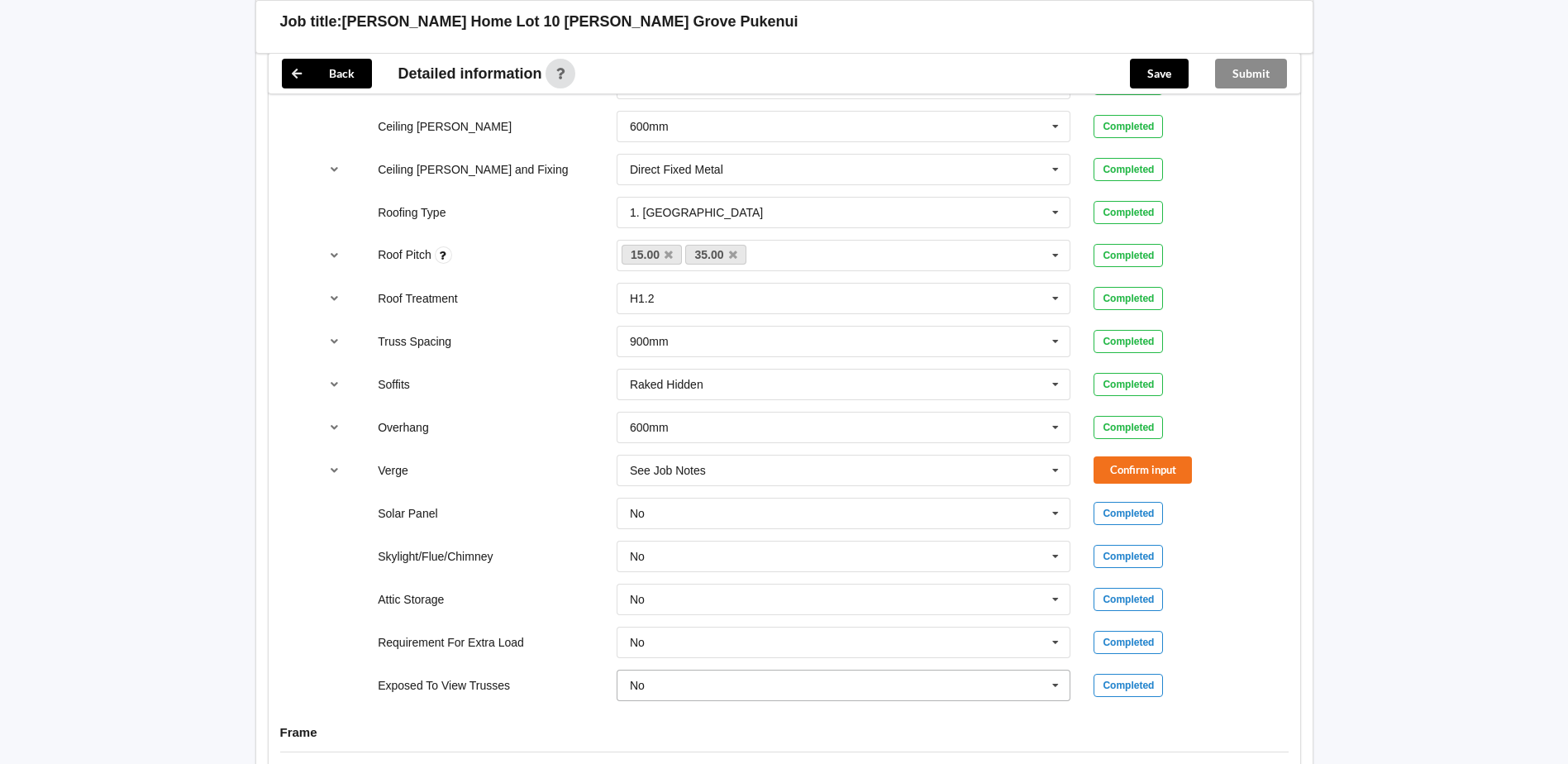
scroll to position [1240, 0]
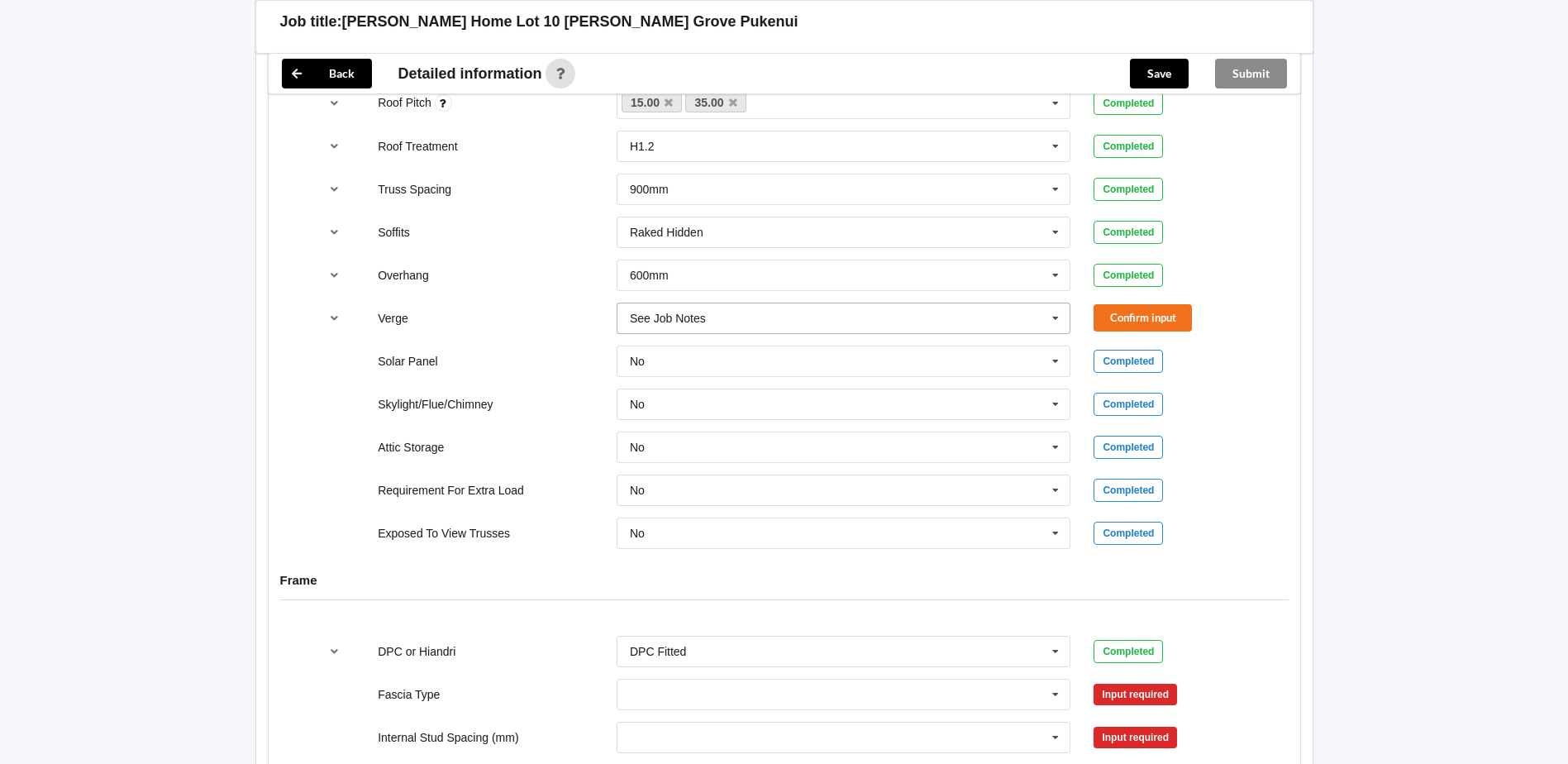
click at [1056, 319] on icon at bounding box center [1055, 319] width 25 height 31
click at [1061, 270] on icon at bounding box center [1055, 276] width 25 height 31
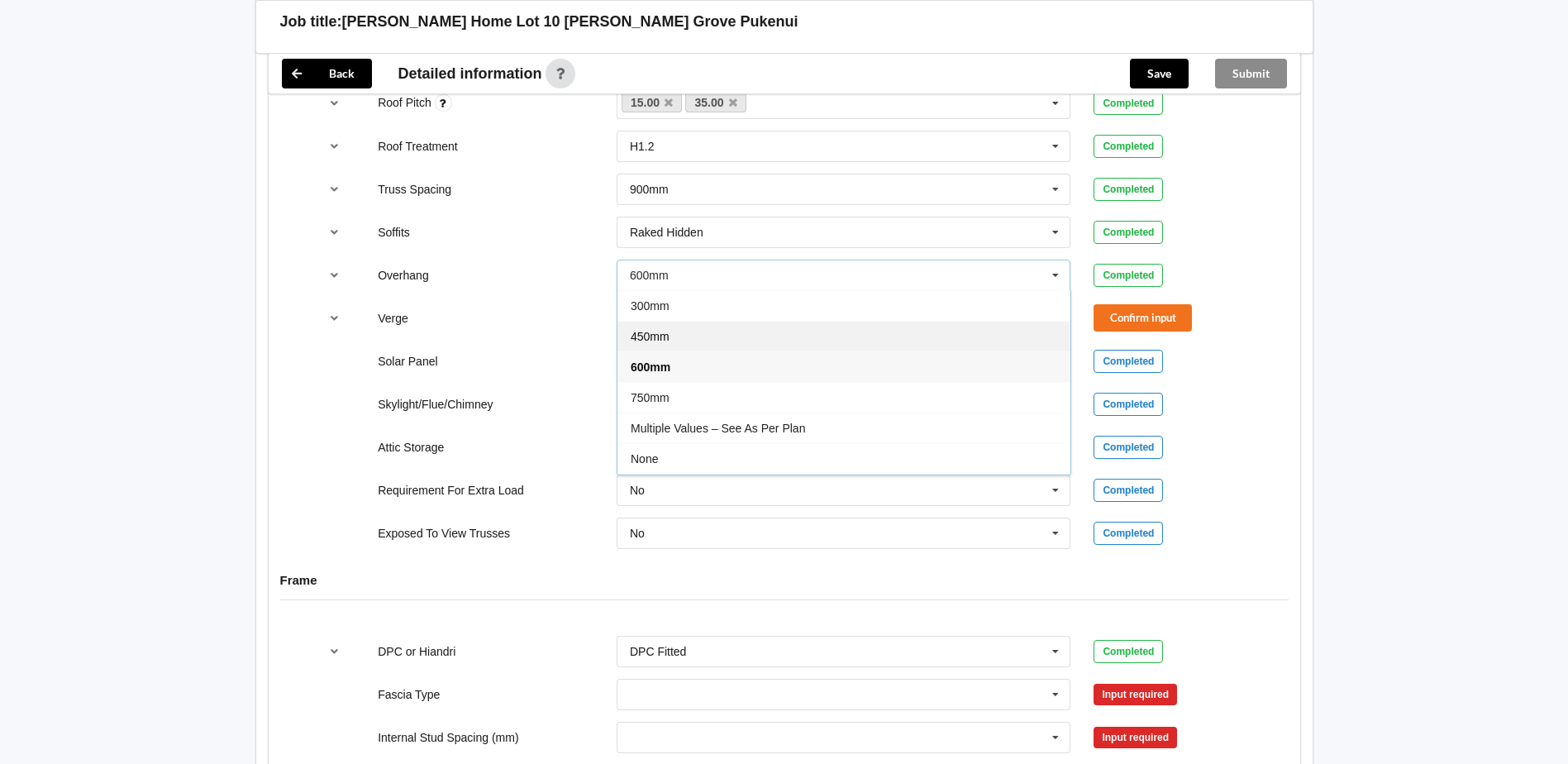
click at [637, 342] on span "450mm" at bounding box center [650, 336] width 39 height 14
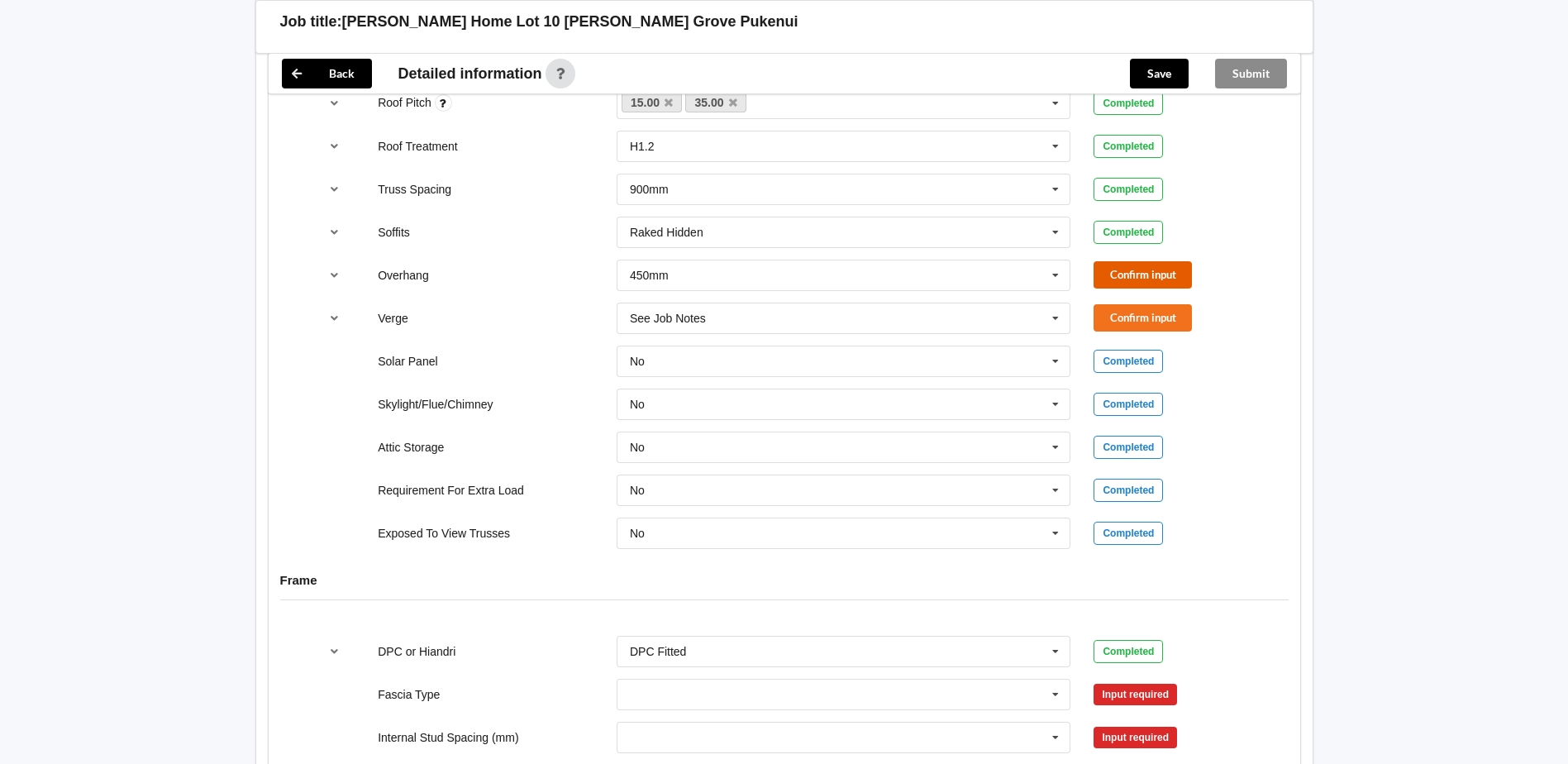
click at [1152, 273] on button "Confirm input" at bounding box center [1142, 275] width 99 height 27
click at [1056, 318] on icon at bounding box center [1055, 319] width 25 height 31
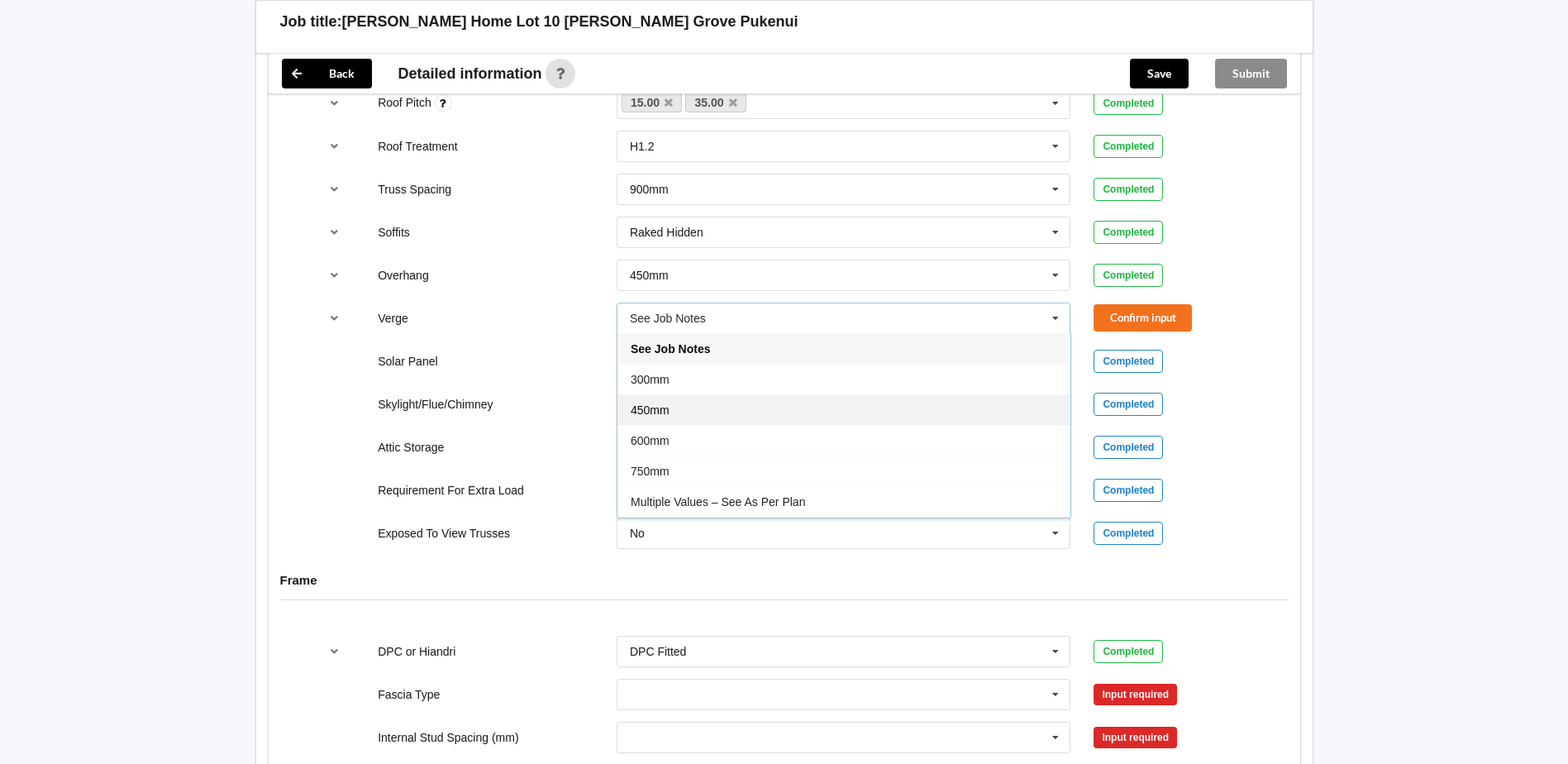
click at [683, 409] on div "450mm" at bounding box center [844, 410] width 453 height 31
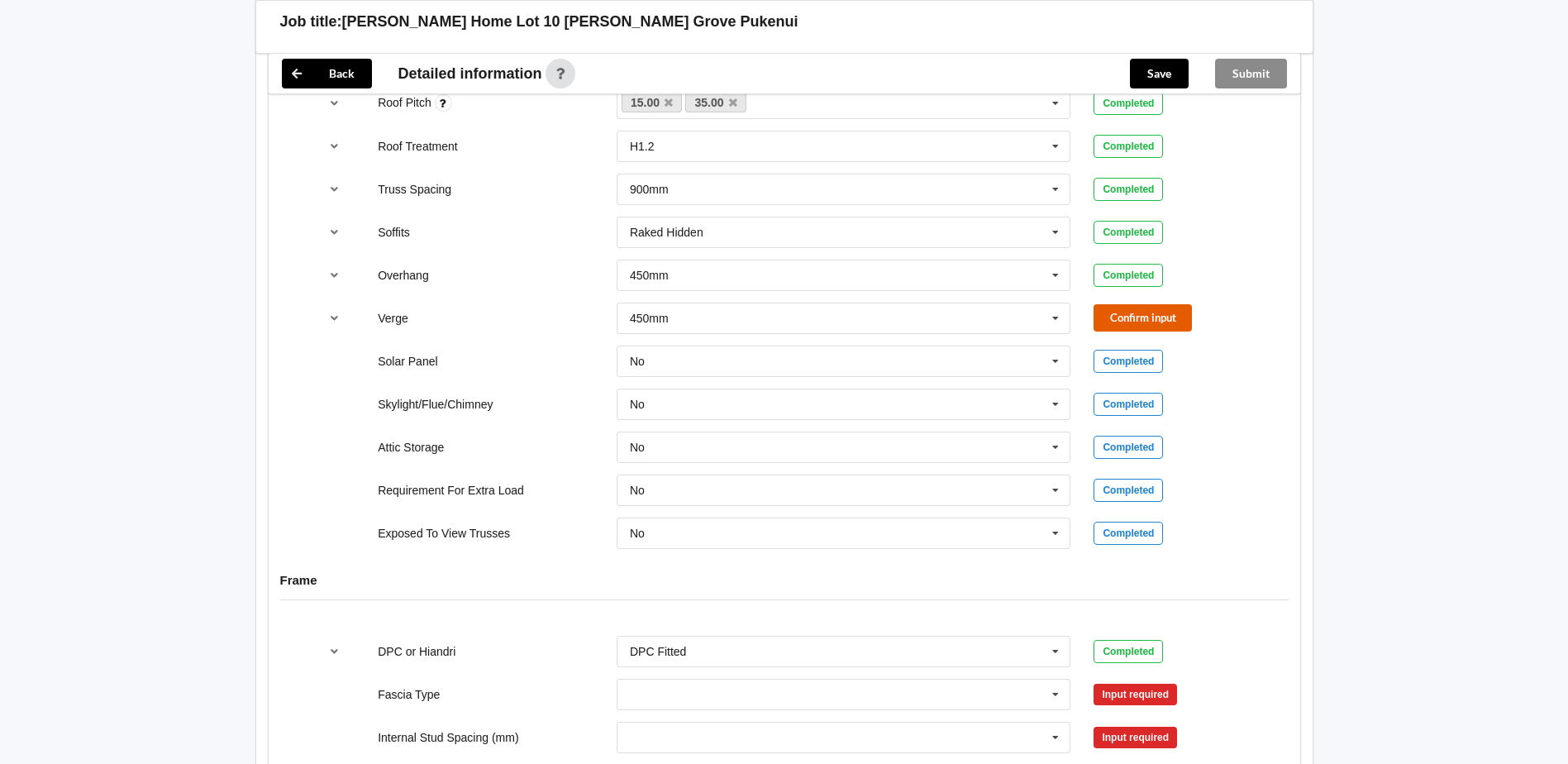
click at [1142, 319] on button "Confirm input" at bounding box center [1142, 318] width 99 height 27
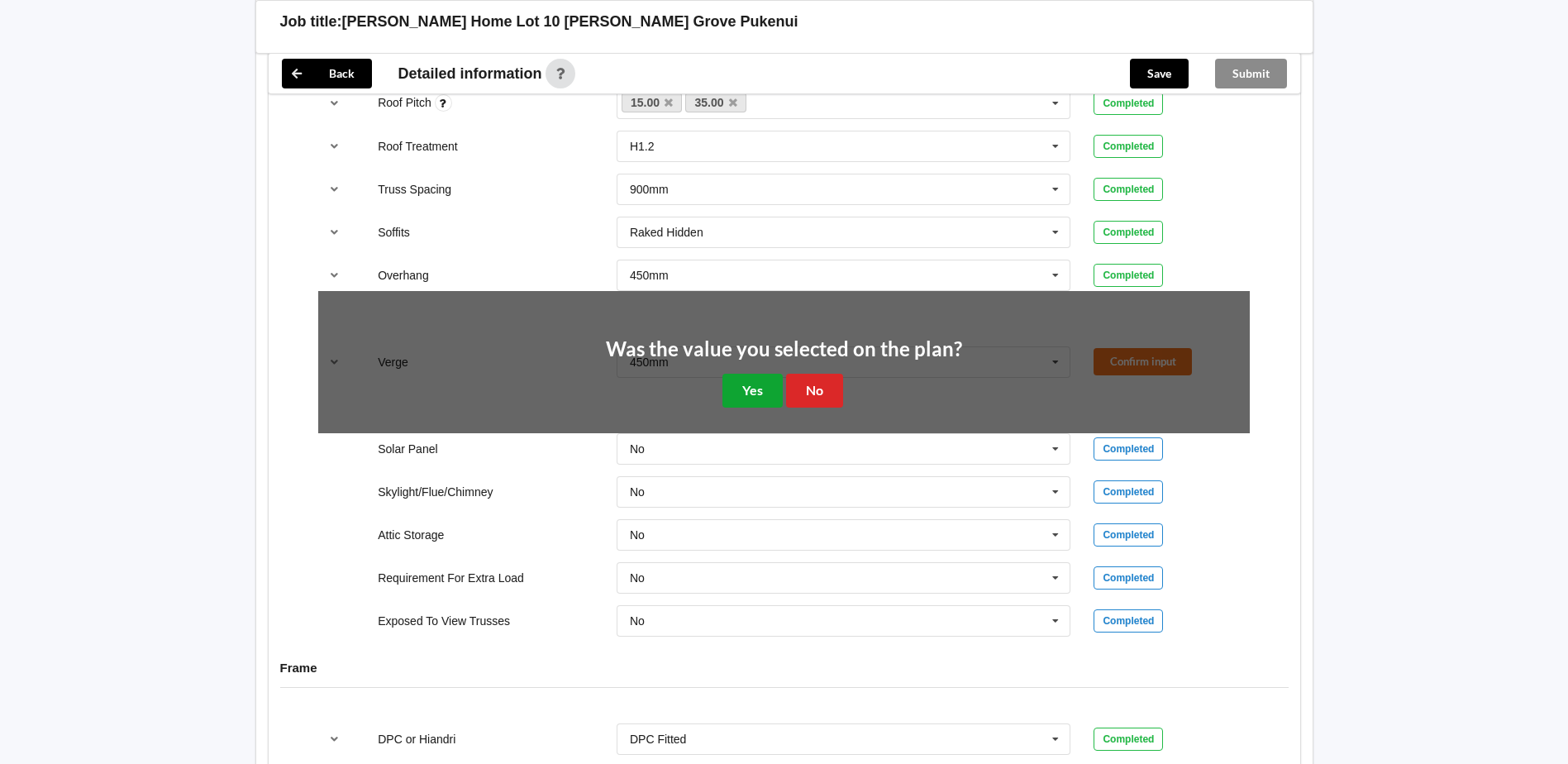
click at [758, 393] on button "Yes" at bounding box center [752, 391] width 60 height 34
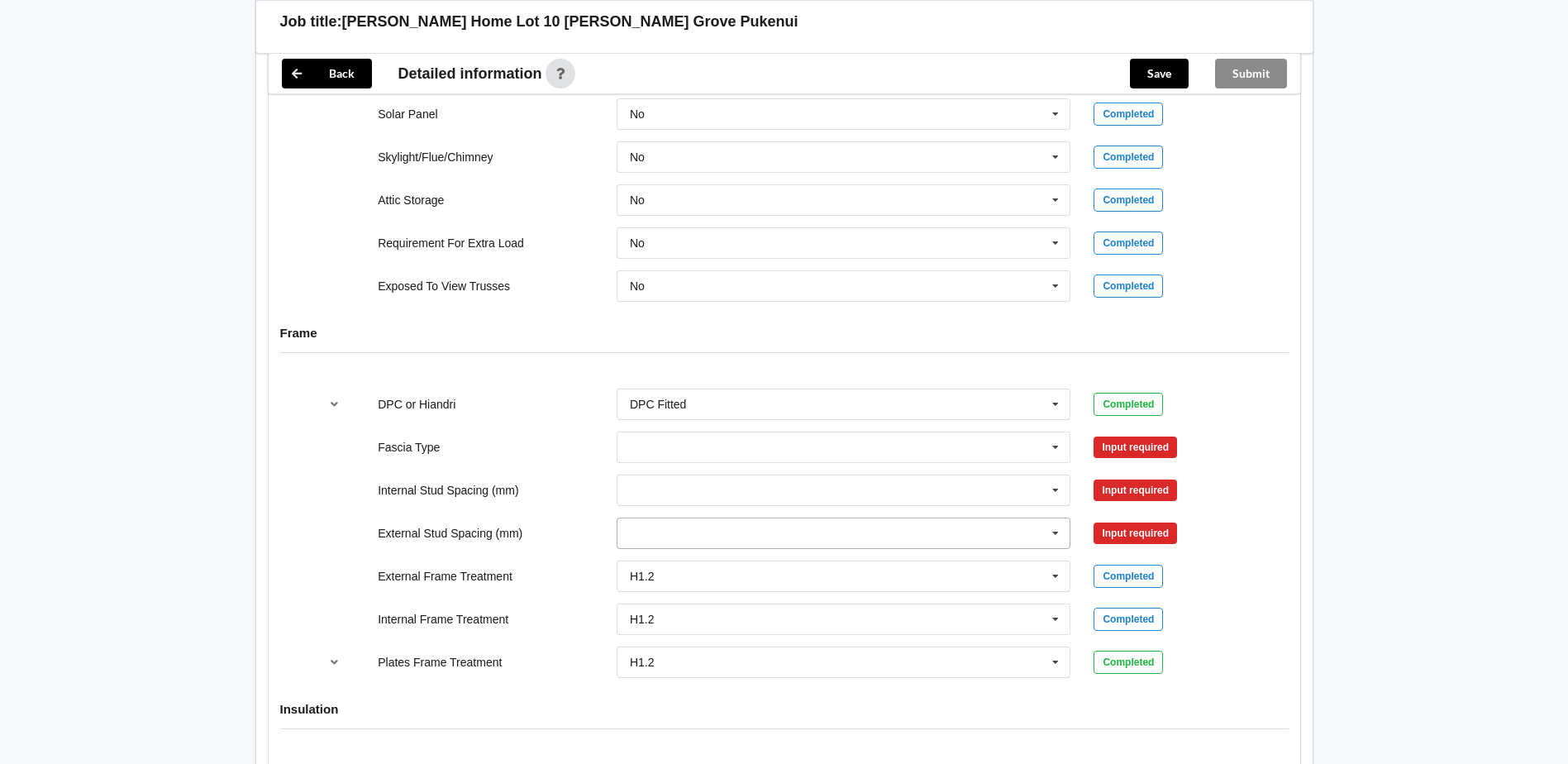
scroll to position [1488, 0]
click at [1056, 446] on icon at bounding box center [1055, 447] width 25 height 31
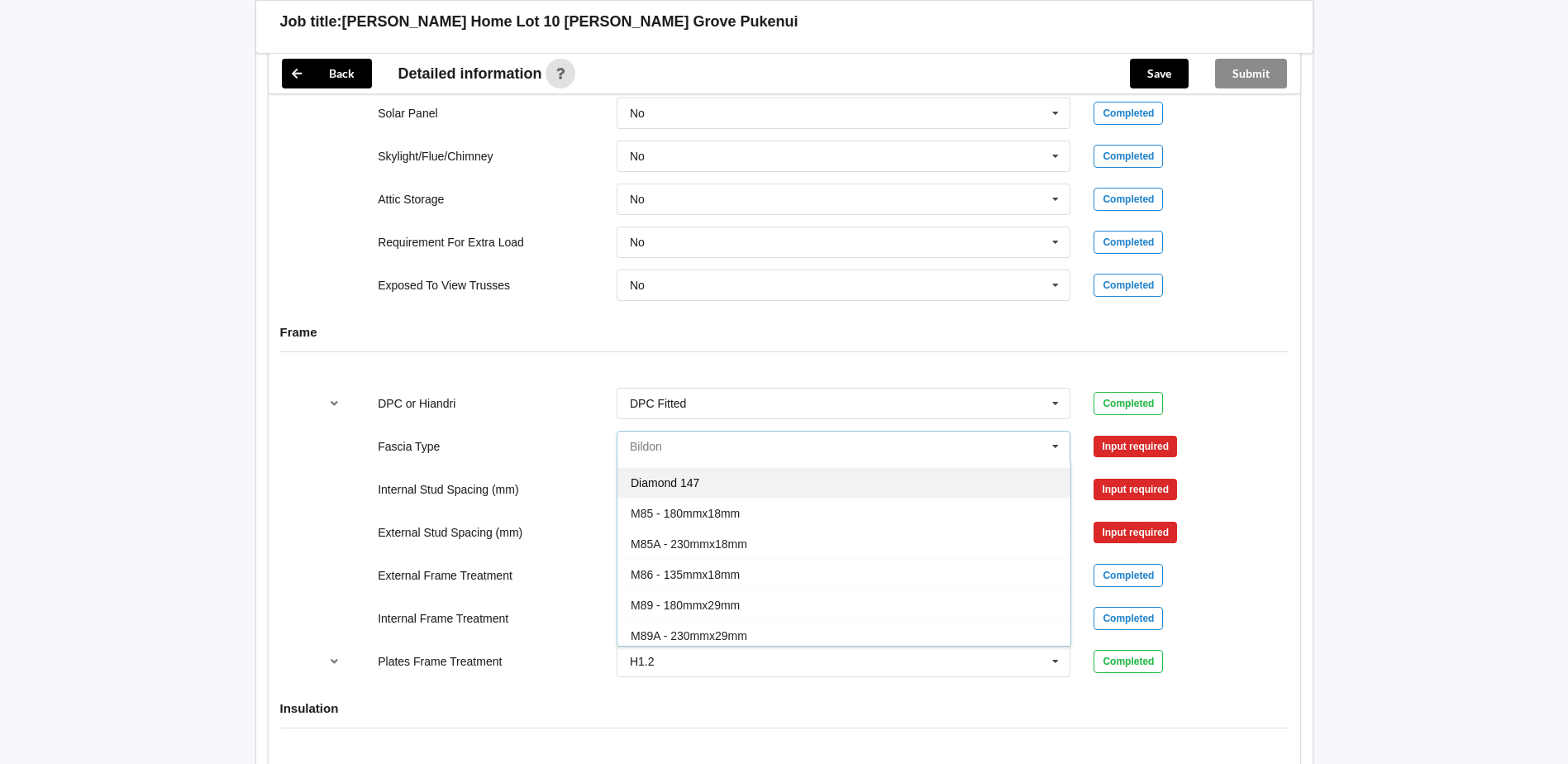
scroll to position [83, 0]
click at [717, 488] on span "M85 - 180mmx18mm" at bounding box center [685, 486] width 109 height 14
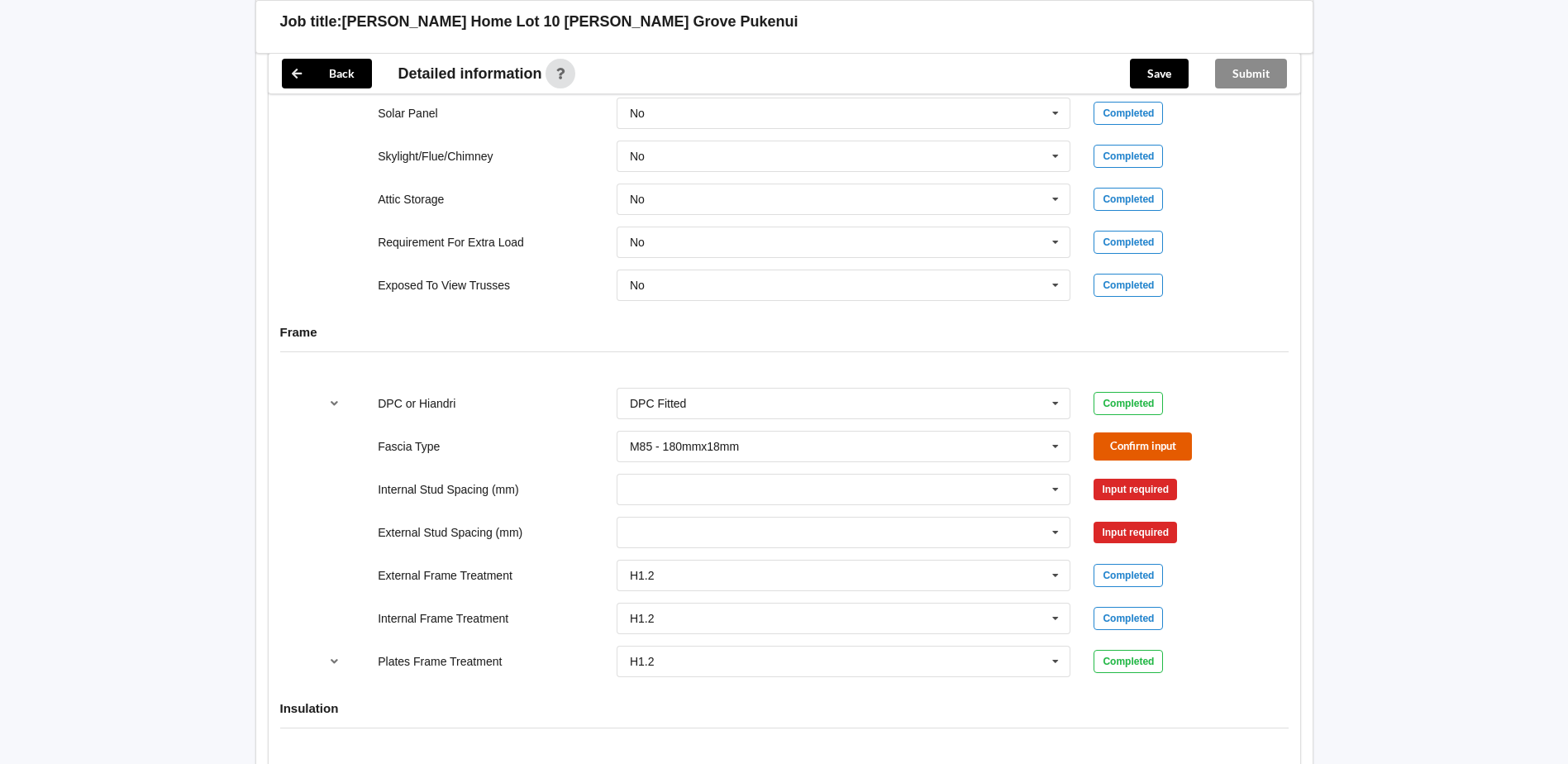
click at [1117, 445] on button "Confirm input" at bounding box center [1142, 446] width 99 height 27
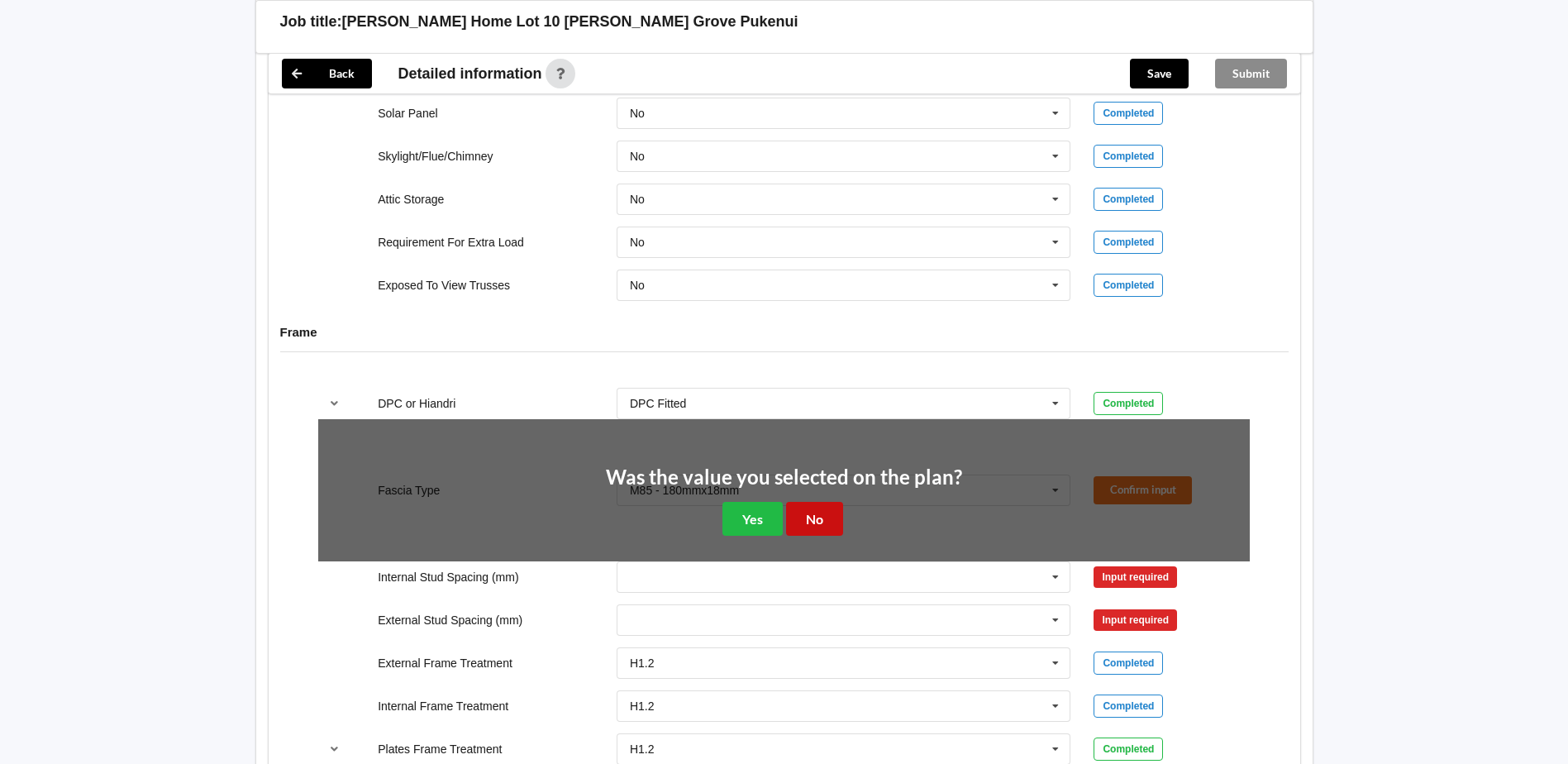
click at [817, 520] on button "No" at bounding box center [814, 519] width 57 height 34
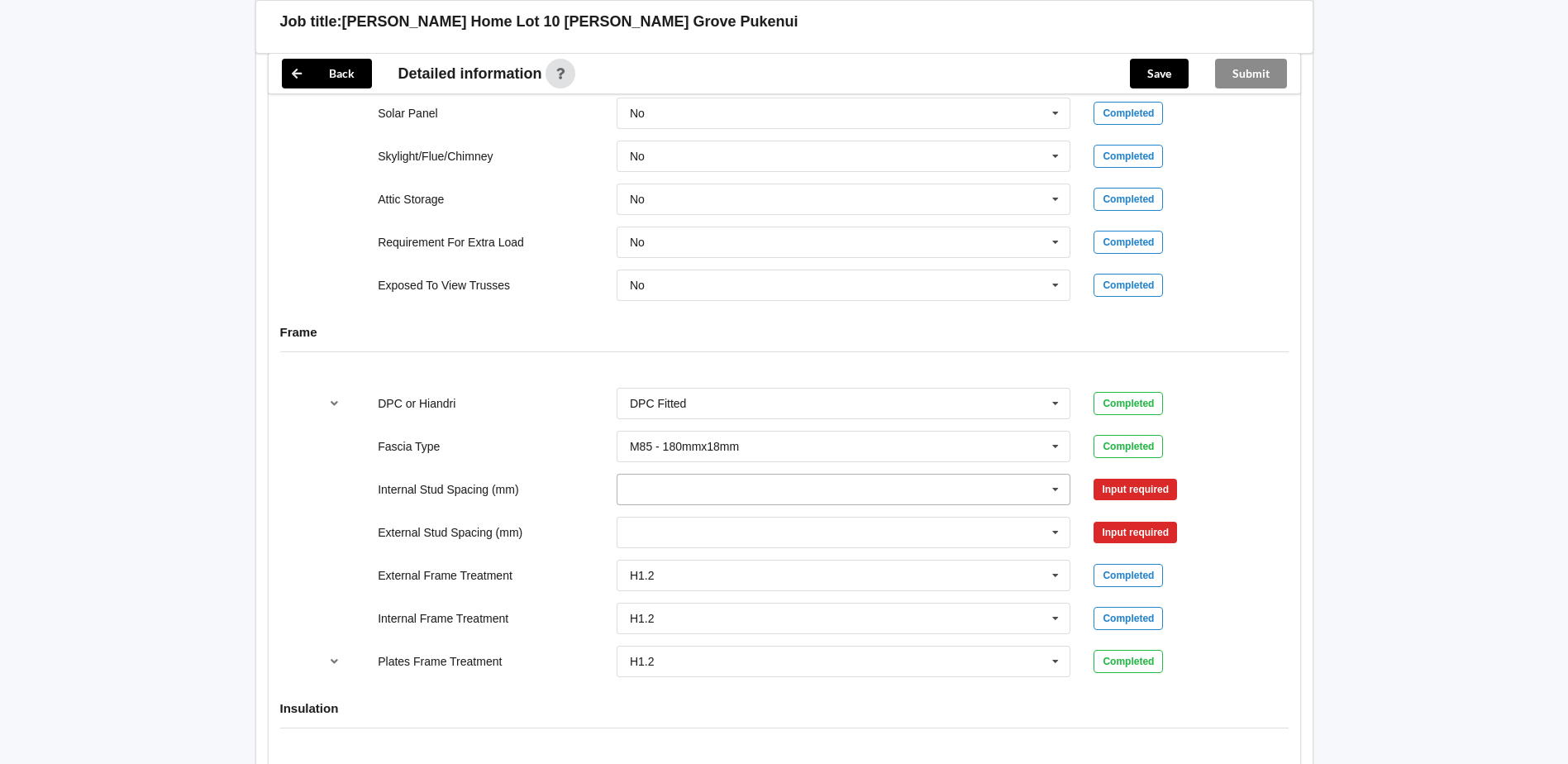
click at [1056, 491] on icon at bounding box center [1055, 490] width 25 height 31
click at [661, 644] on div "600" at bounding box center [844, 642] width 453 height 31
click at [1056, 534] on icon at bounding box center [1055, 533] width 25 height 31
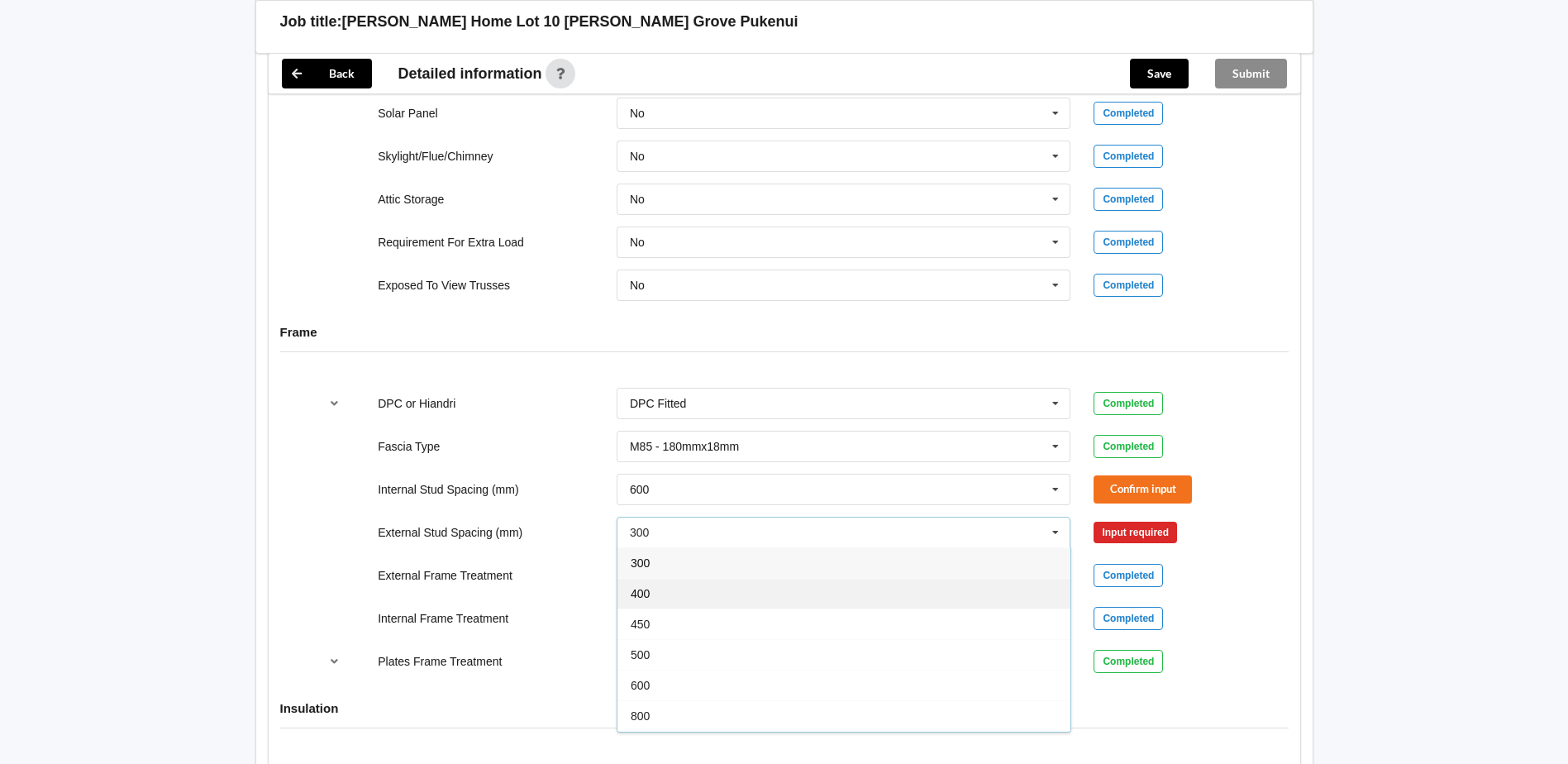
click at [671, 591] on div "400" at bounding box center [844, 594] width 453 height 31
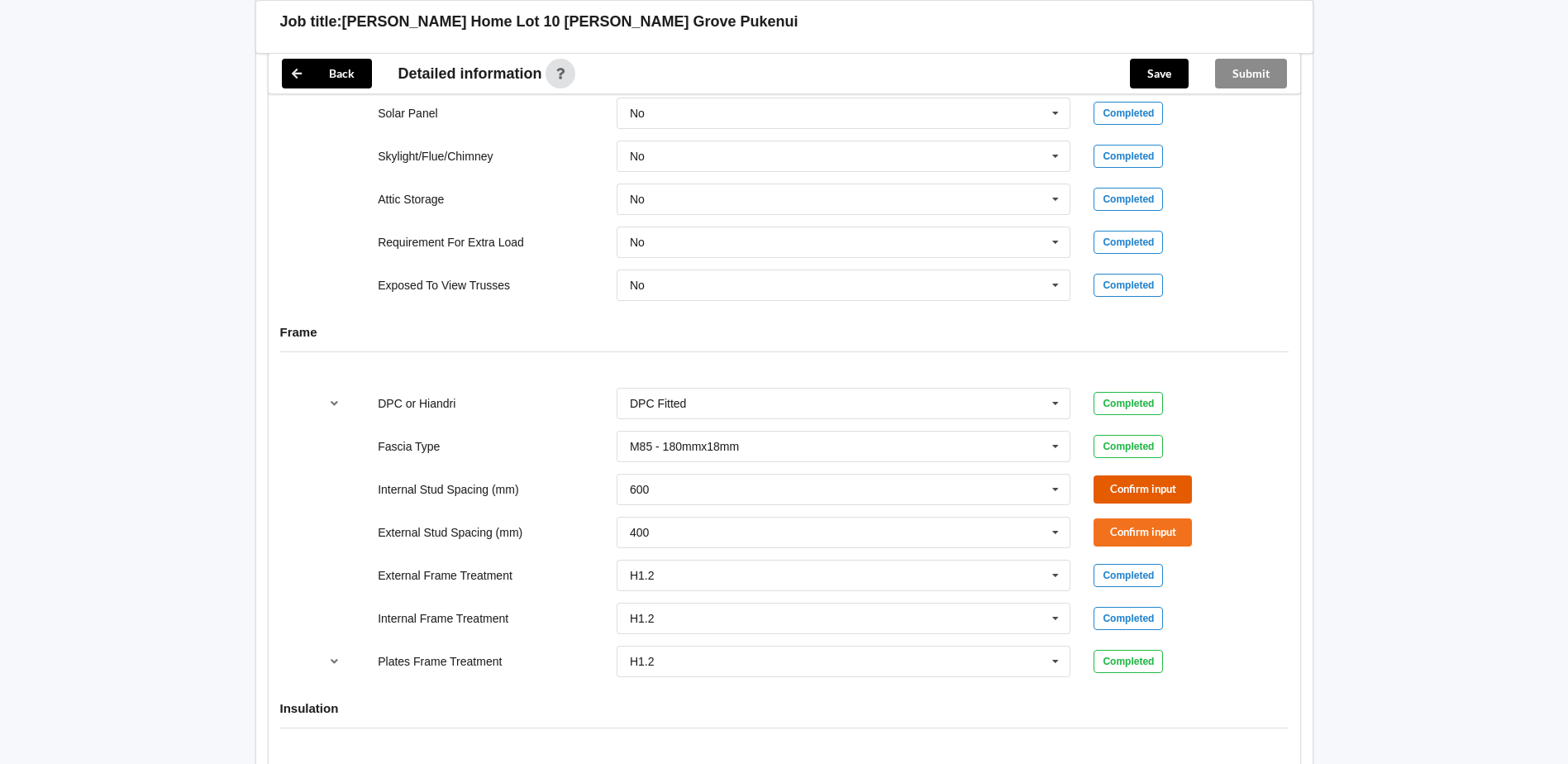
click at [1114, 492] on button "Confirm input" at bounding box center [1142, 489] width 99 height 27
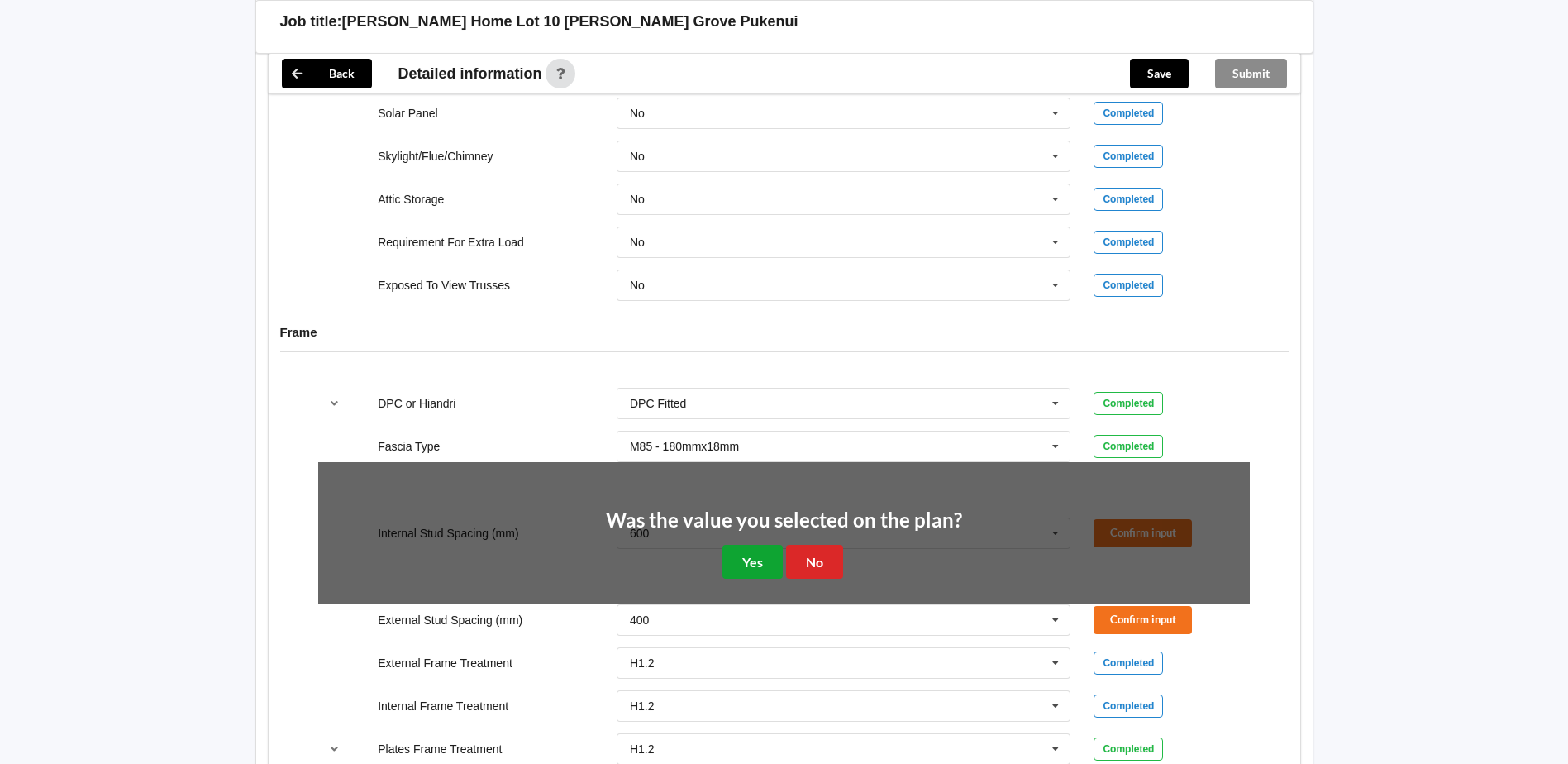
drag, startPoint x: 746, startPoint y: 563, endPoint x: 863, endPoint y: 552, distance: 117.5
click at [749, 561] on button "Yes" at bounding box center [752, 562] width 60 height 34
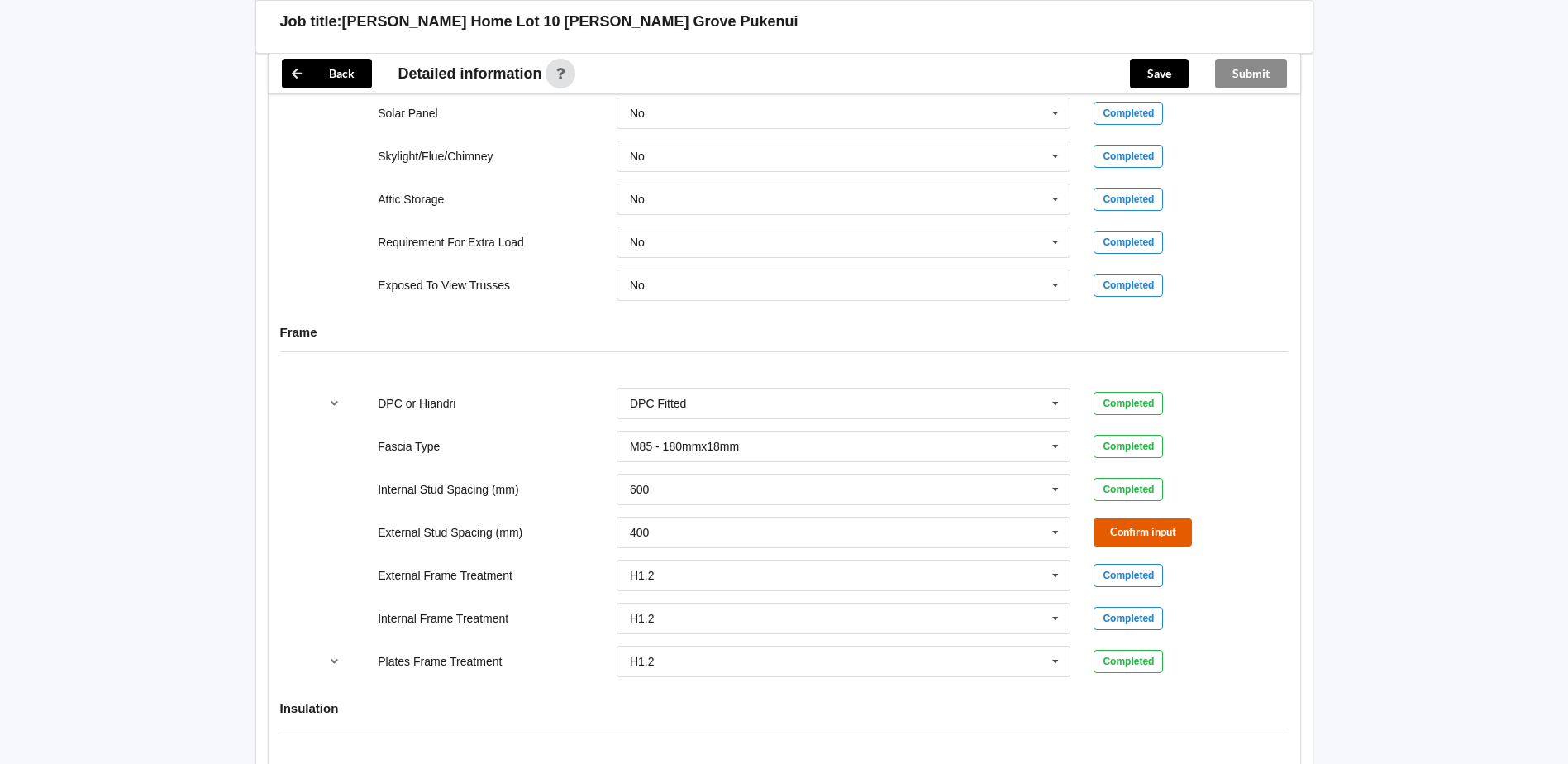
click at [1153, 531] on button "Confirm input" at bounding box center [1142, 532] width 99 height 27
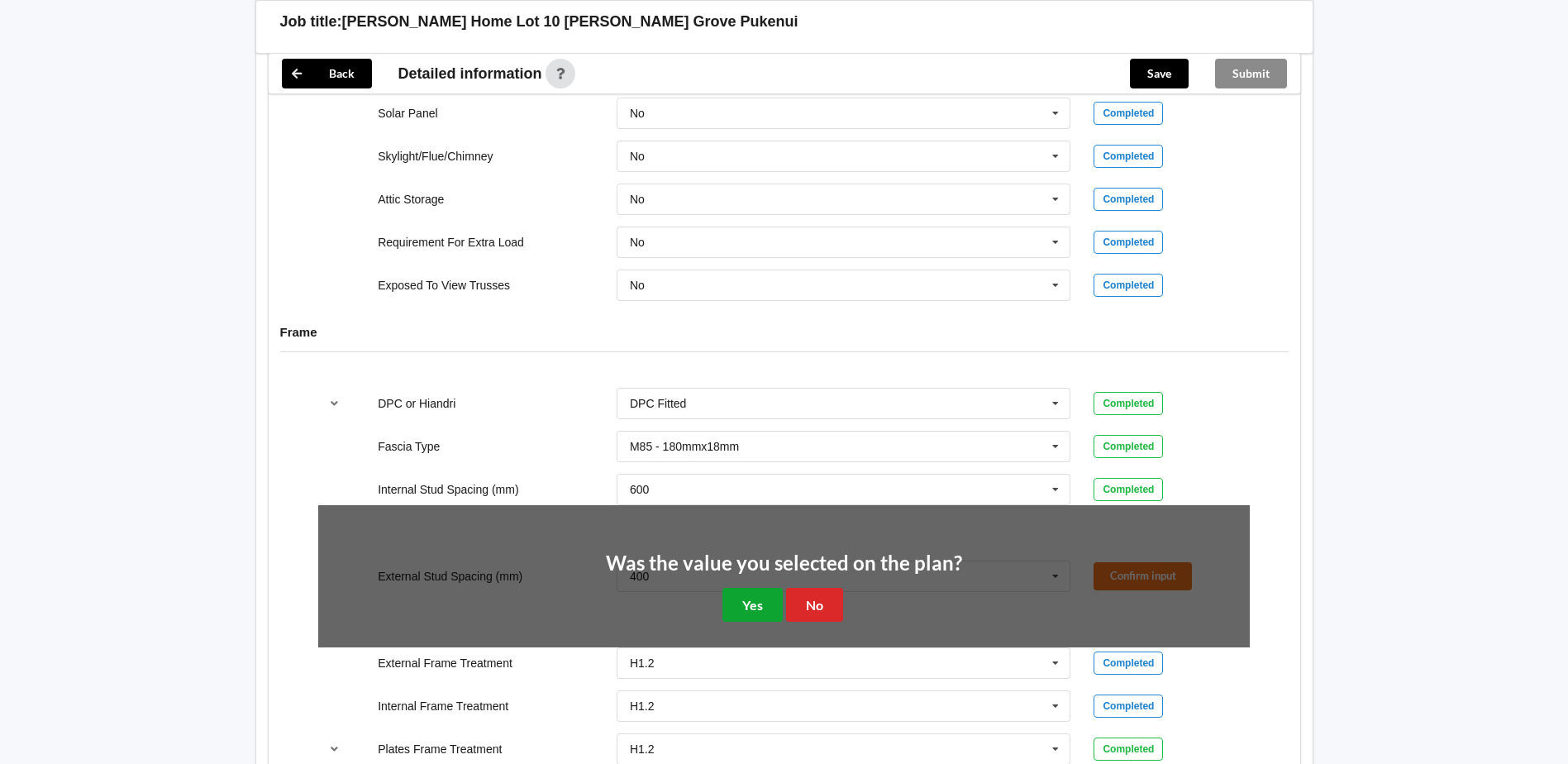
click at [747, 604] on button "Yes" at bounding box center [752, 605] width 60 height 34
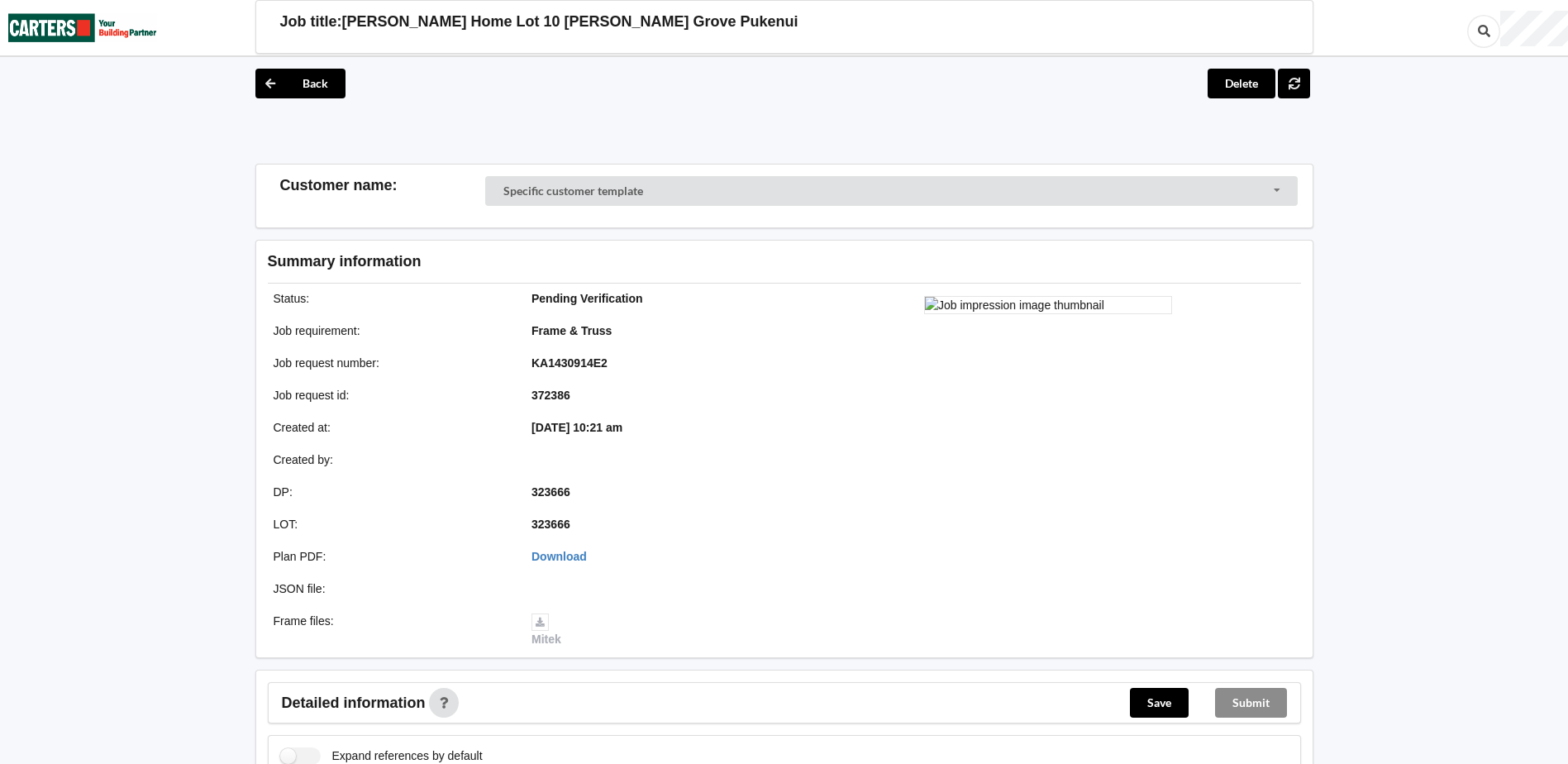
scroll to position [413, 0]
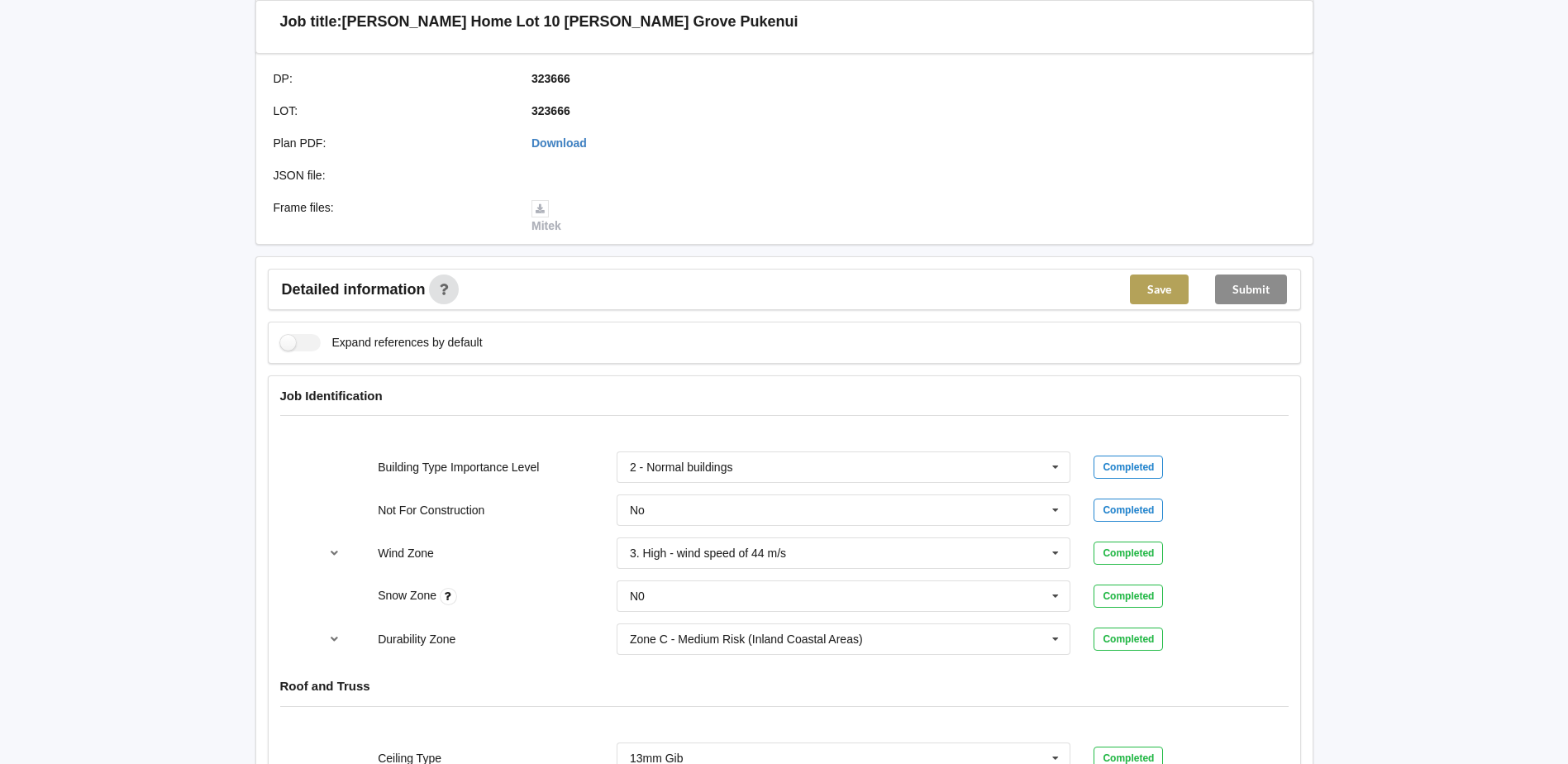
click at [1165, 289] on button "Save" at bounding box center [1159, 289] width 59 height 30
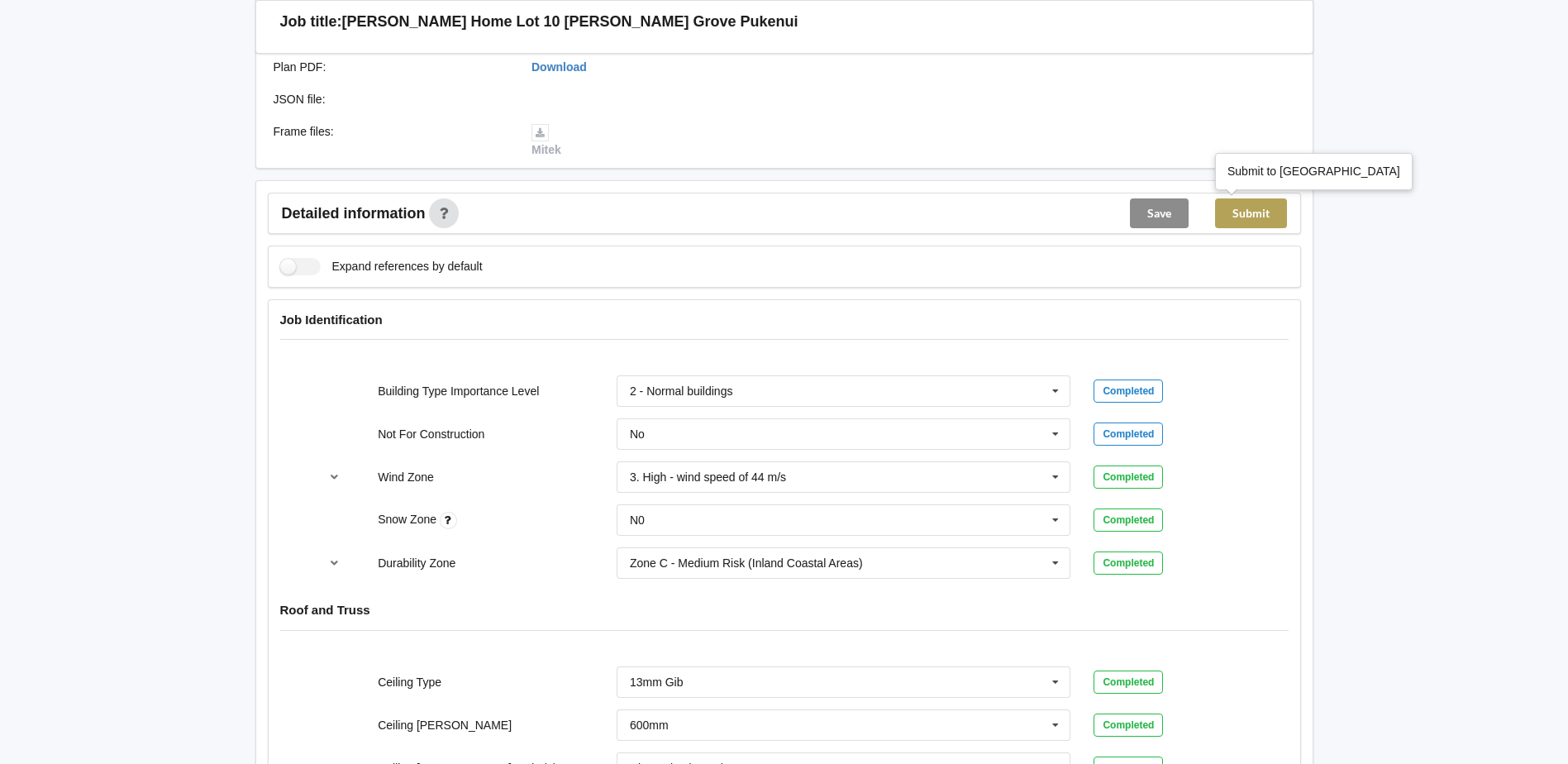
click at [1249, 212] on button "Submit" at bounding box center [1250, 213] width 72 height 30
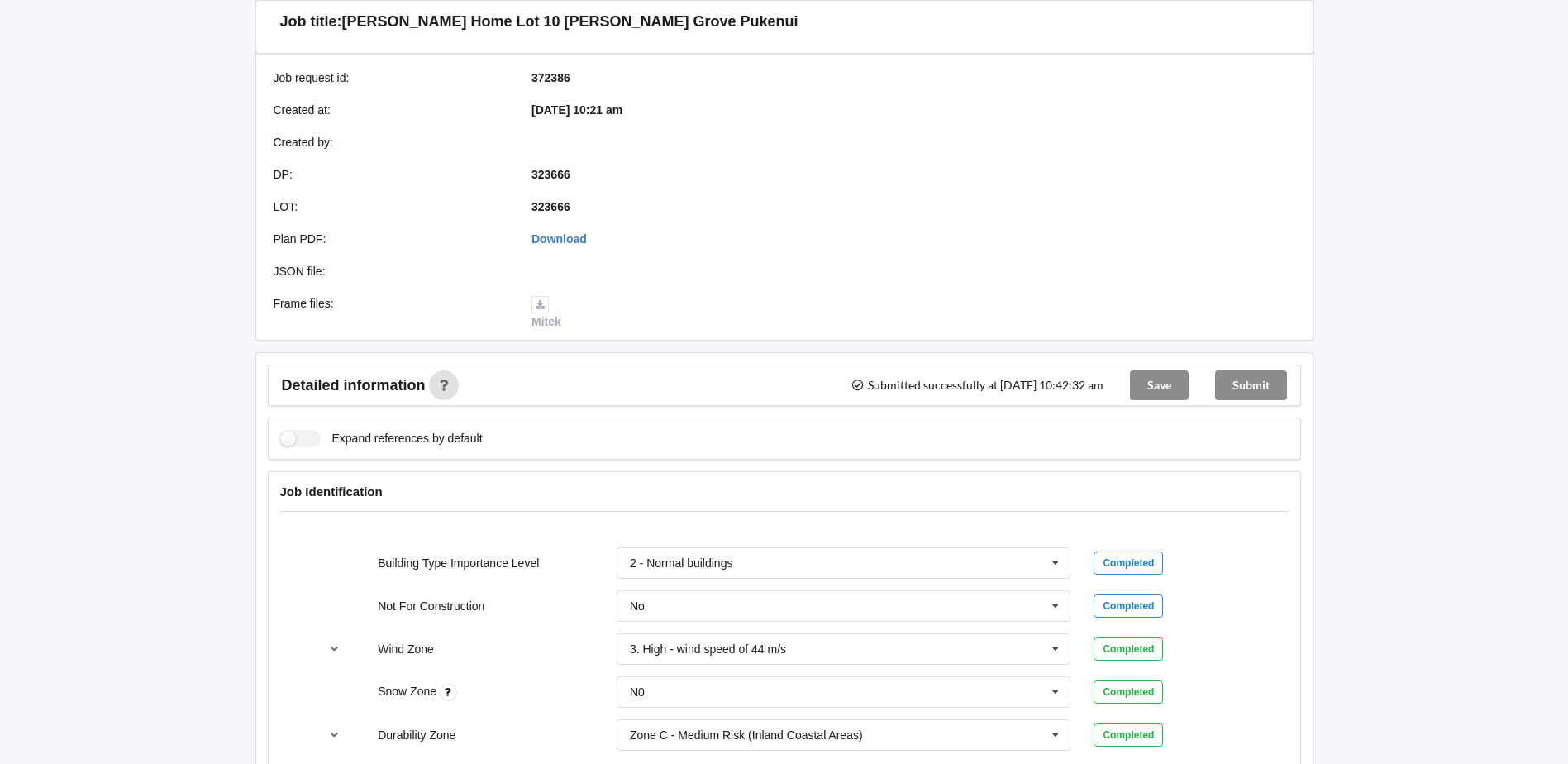
scroll to position [83, 0]
